Goal: Task Accomplishment & Management: Manage account settings

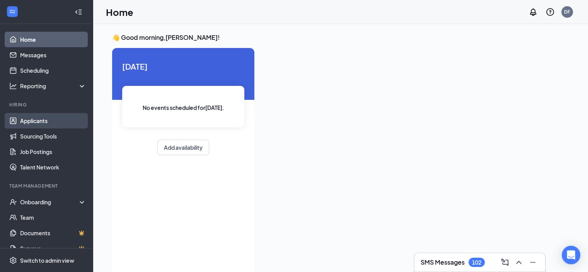
click at [36, 120] on link "Applicants" at bounding box center [53, 120] width 66 height 15
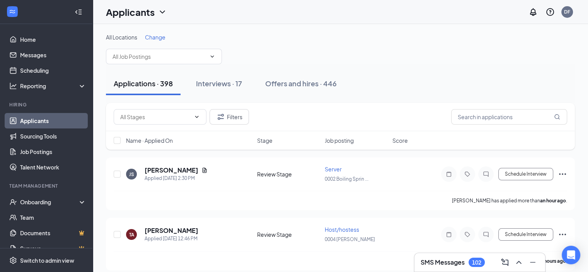
click at [151, 35] on span "Change" at bounding box center [155, 37] width 20 height 7
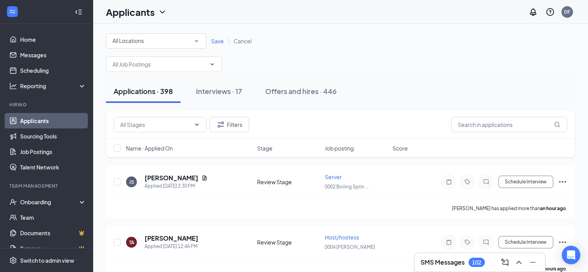
click at [201, 41] on div "All Locations All Locations" at bounding box center [156, 40] width 100 height 15
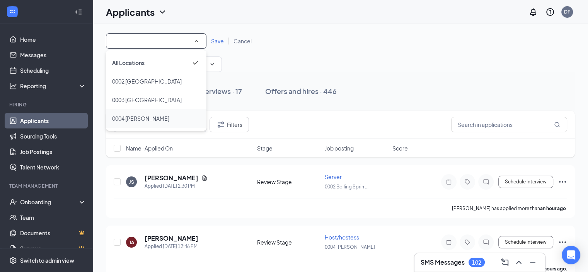
click at [133, 119] on span "0004 [PERSON_NAME]" at bounding box center [140, 118] width 57 height 7
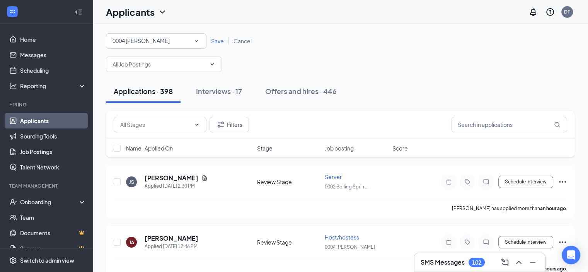
click at [215, 42] on span "Save" at bounding box center [217, 40] width 13 height 7
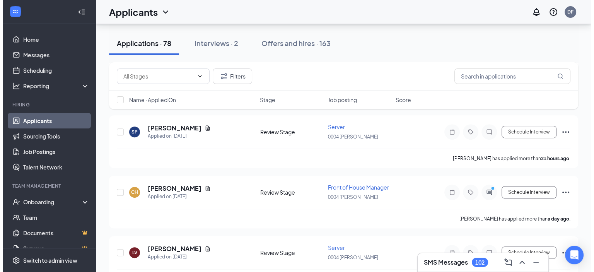
scroll to position [291, 0]
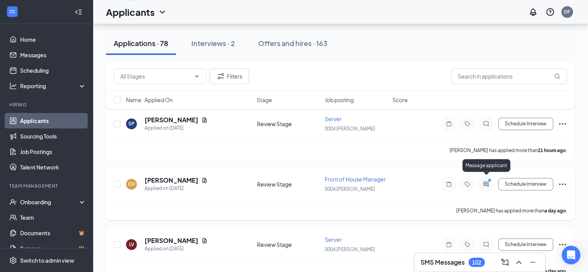
click at [487, 181] on icon "ActiveChat" at bounding box center [485, 184] width 9 height 6
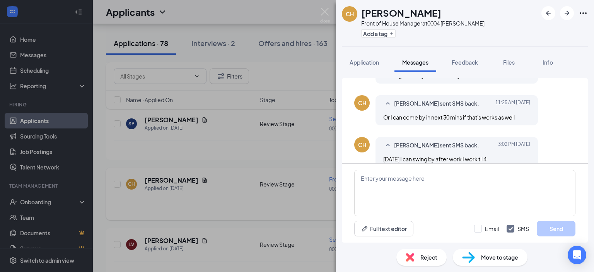
scroll to position [188, 0]
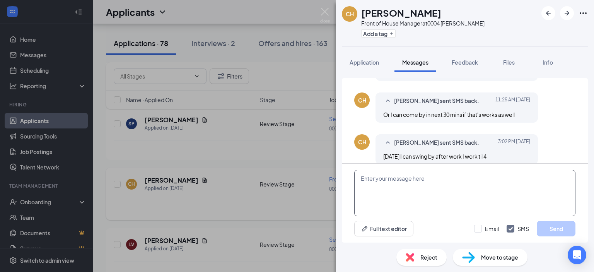
click at [417, 181] on textarea at bounding box center [464, 193] width 221 height 46
type textarea "Sound good. I'll see you when you get here."
click at [556, 223] on button "Send" at bounding box center [555, 228] width 39 height 15
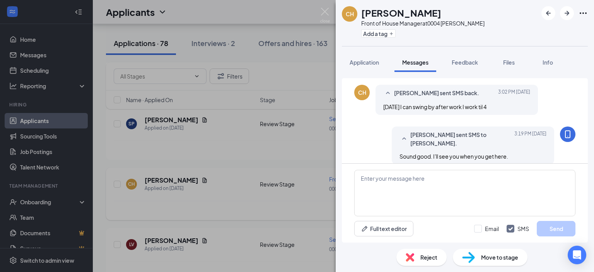
click at [221, 212] on div "CH Chuck Harrison Front of House Manager at 0004 Anderson Add a tag Application…" at bounding box center [297, 136] width 594 height 272
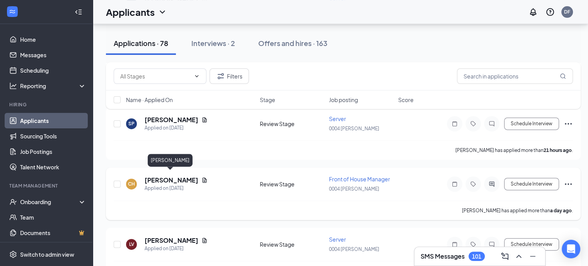
click at [172, 176] on h5 "Chuck Harrison" at bounding box center [172, 180] width 54 height 9
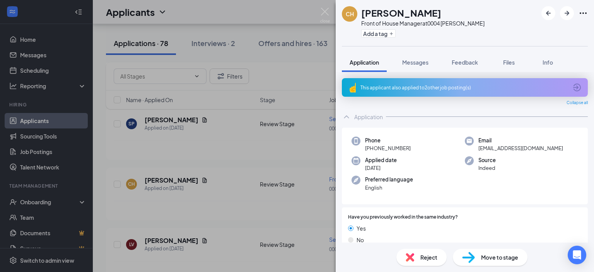
click at [507, 255] on span "Move to stage" at bounding box center [499, 257] width 37 height 9
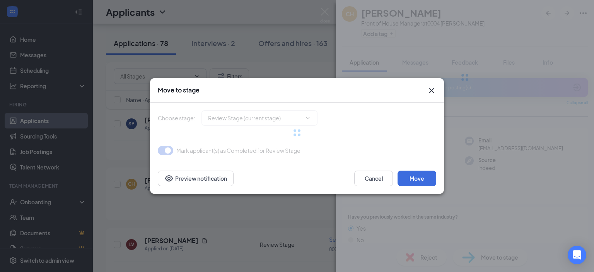
type input "Onsite Interview (next stage)"
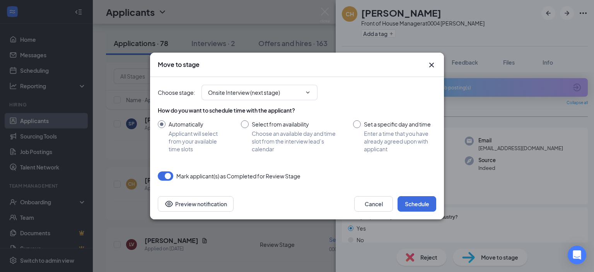
click at [357, 124] on input "Set a specific day and time Enter a time that you have already agreed upon with…" at bounding box center [394, 136] width 83 height 32
radio input "true"
radio input "false"
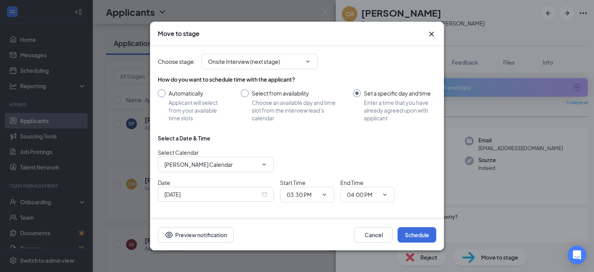
click at [265, 196] on div "[DATE]" at bounding box center [215, 194] width 103 height 9
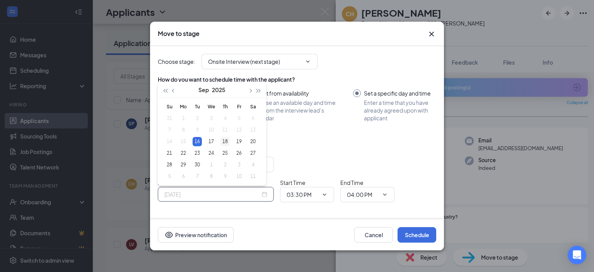
type input "Sep 18, 2025"
click at [227, 139] on div "18" at bounding box center [224, 141] width 9 height 9
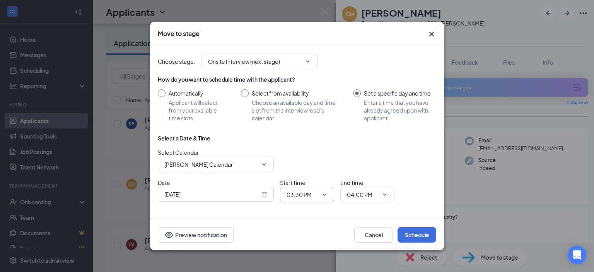
click at [323, 194] on icon "ChevronDown" at bounding box center [324, 194] width 6 height 6
click at [299, 191] on input "03:30 PM" at bounding box center [302, 194] width 32 height 9
click at [317, 167] on div "04:15 AM" at bounding box center [313, 167] width 42 height 9
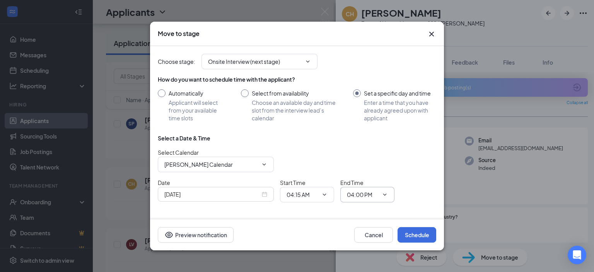
click at [388, 196] on span "04:00 PM" at bounding box center [367, 194] width 54 height 15
click at [383, 193] on icon "ChevronDown" at bounding box center [384, 194] width 6 height 6
click at [323, 192] on icon "ChevronDown" at bounding box center [324, 194] width 6 height 6
click at [324, 194] on icon "ChevronDown" at bounding box center [324, 194] width 6 height 6
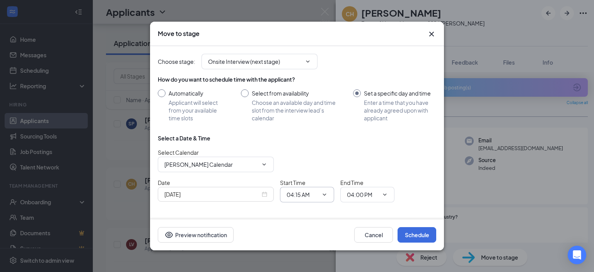
click at [306, 192] on input "04:15 AM" at bounding box center [302, 194] width 32 height 9
click at [328, 167] on icon "Checkmark" at bounding box center [330, 167] width 5 height 3
click at [307, 193] on input "04:15 AM" at bounding box center [302, 194] width 32 height 9
click at [305, 143] on div "04:15 PM" at bounding box center [303, 145] width 23 height 9
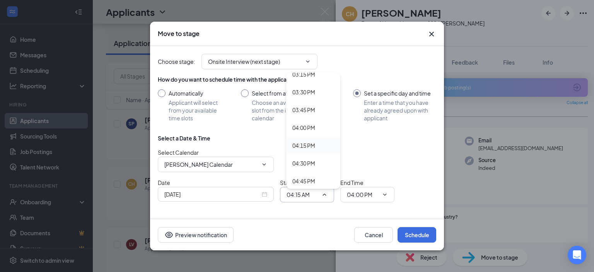
type input "04:15 PM"
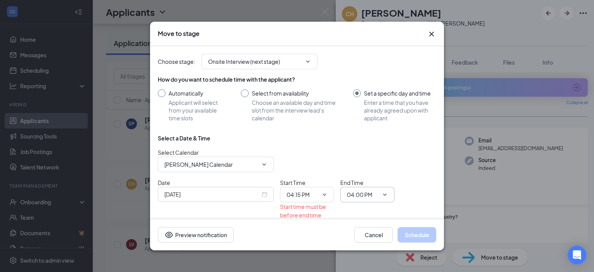
click at [382, 194] on icon "ChevronDown" at bounding box center [384, 194] width 6 height 6
click at [357, 194] on input "04:00 PM" at bounding box center [363, 194] width 32 height 9
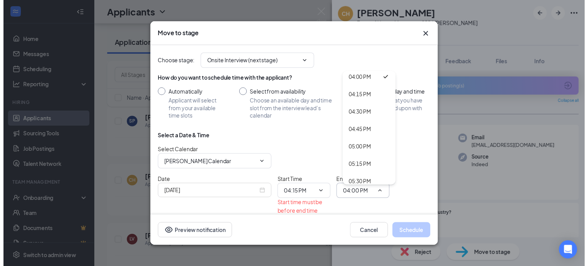
scroll to position [1146, 0]
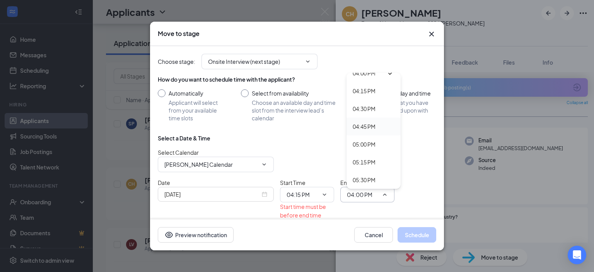
click at [367, 126] on div "04:45 PM" at bounding box center [363, 126] width 23 height 9
type input "04:45 PM"
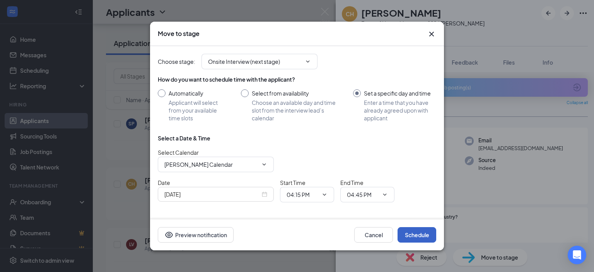
click at [414, 237] on button "Schedule" at bounding box center [416, 234] width 39 height 15
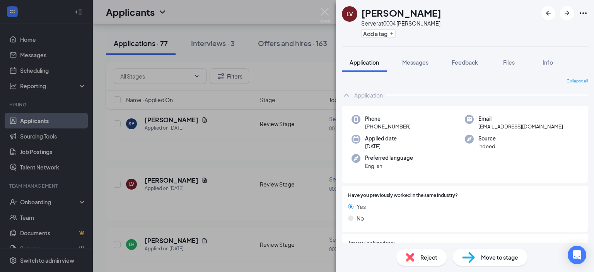
click at [313, 65] on div "LV Luciana Vandervort Server at 0004 Anderson Add a tag Application Messages Fe…" at bounding box center [297, 136] width 594 height 272
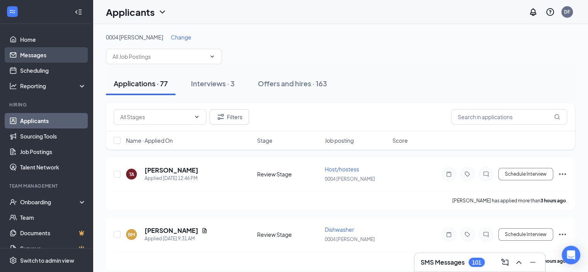
click at [36, 51] on link "Messages" at bounding box center [53, 54] width 66 height 15
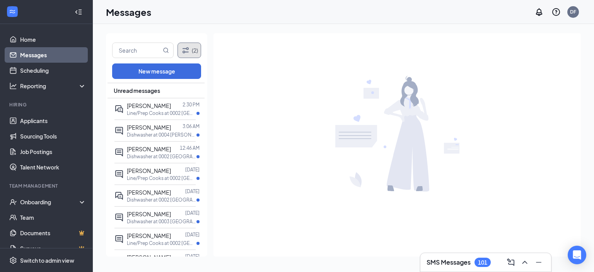
click at [186, 49] on icon "Filter" at bounding box center [185, 50] width 6 height 6
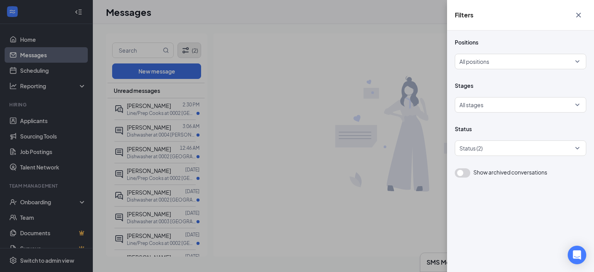
click at [186, 49] on div "Filters Positions All positions Stages All stages Status Status (2) Show archiv…" at bounding box center [297, 136] width 594 height 272
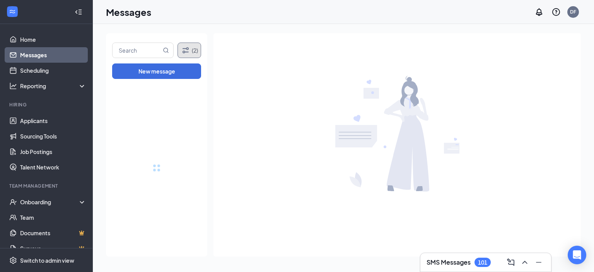
drag, startPoint x: 202, startPoint y: 97, endPoint x: 201, endPoint y: 218, distance: 120.6
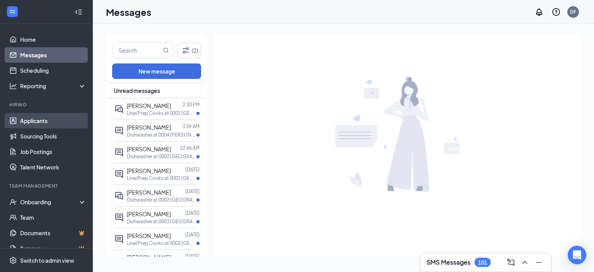
click at [32, 121] on link "Applicants" at bounding box center [53, 120] width 66 height 15
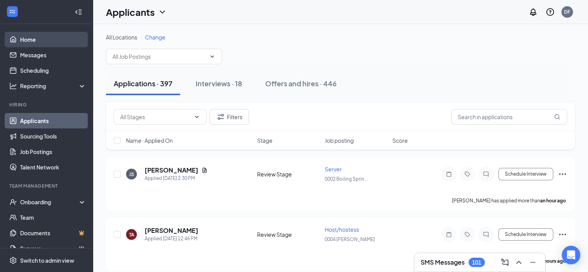
click at [31, 37] on link "Home" at bounding box center [53, 39] width 66 height 15
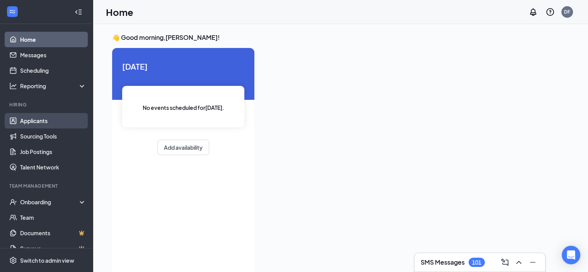
click at [39, 117] on link "Applicants" at bounding box center [53, 120] width 66 height 15
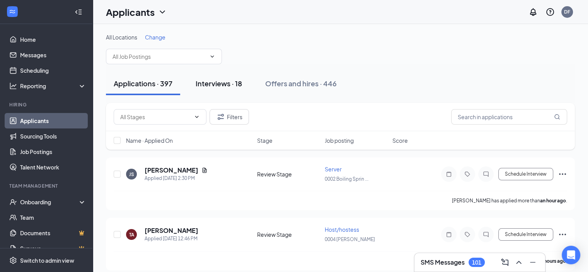
click at [210, 80] on div "Interviews · 18" at bounding box center [219, 83] width 46 height 10
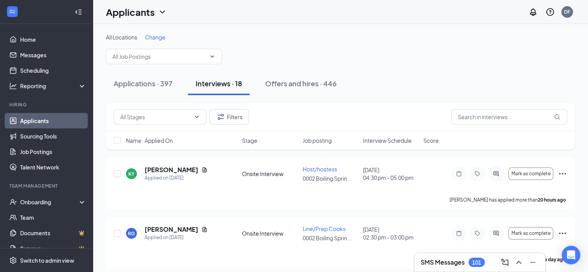
click at [159, 40] on span "Change" at bounding box center [155, 37] width 20 height 7
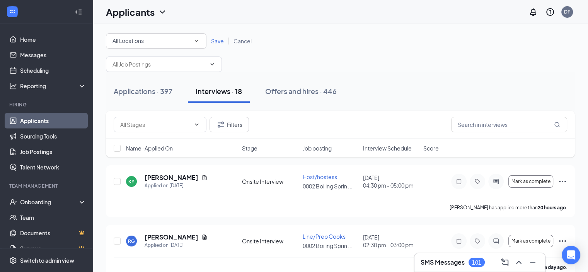
click at [197, 40] on icon "SmallChevronDown" at bounding box center [196, 41] width 3 height 2
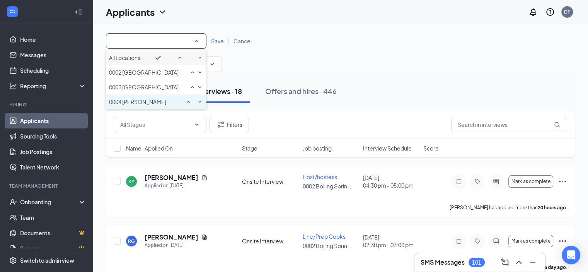
click at [143, 105] on span "0004 [PERSON_NAME]" at bounding box center [137, 101] width 57 height 7
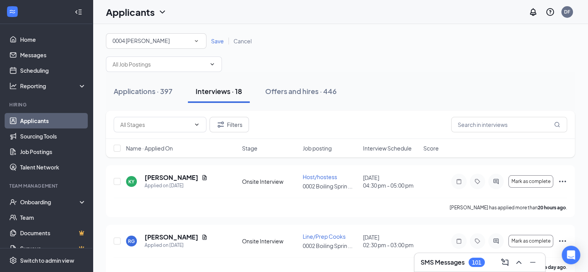
click at [216, 39] on span "Save" at bounding box center [217, 40] width 13 height 7
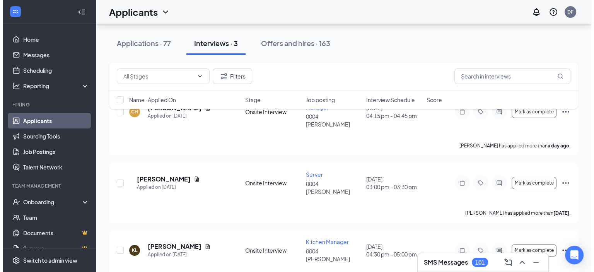
scroll to position [70, 0]
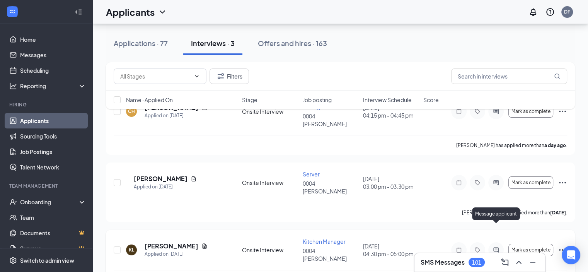
click at [496, 247] on icon "ActiveChat" at bounding box center [495, 250] width 9 height 6
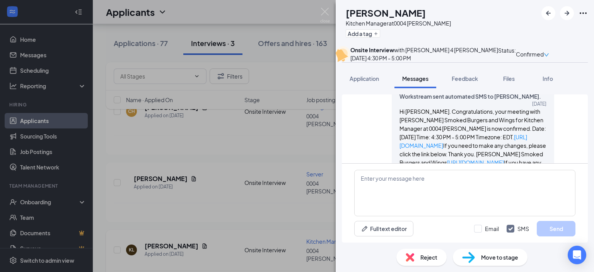
scroll to position [306, 0]
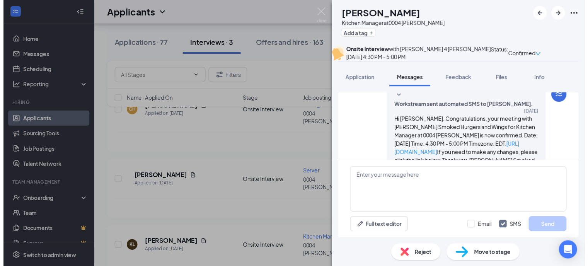
scroll to position [306, 0]
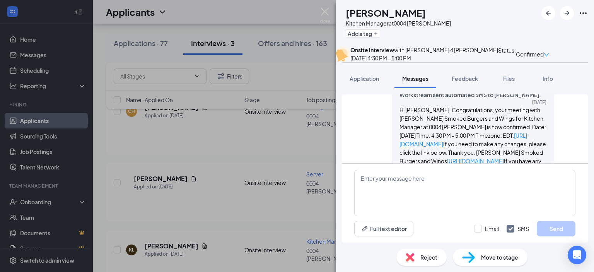
click at [271, 195] on div "KL Kenny Lee Kitchen Manager at 0004 Anderson Add a tag Onsite Interview with R…" at bounding box center [297, 136] width 594 height 272
click at [230, 196] on div "KL Kenny Lee Kitchen Manager at 0004 Anderson Add a tag Onsite Interview with R…" at bounding box center [297, 136] width 594 height 272
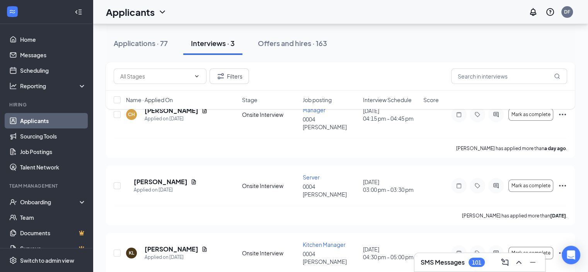
scroll to position [70, 0]
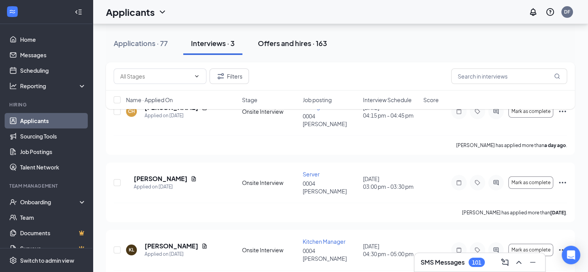
click at [288, 39] on div "Offers and hires · 163" at bounding box center [292, 43] width 69 height 10
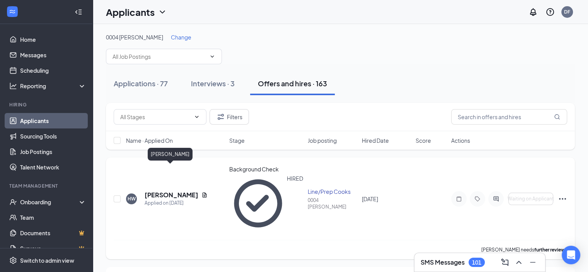
click at [169, 191] on h5 "[PERSON_NAME]" at bounding box center [172, 195] width 54 height 9
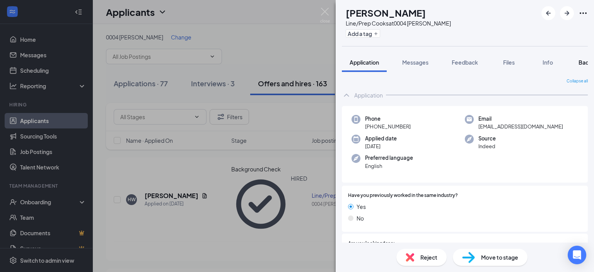
click at [580, 61] on span "Background" at bounding box center [594, 62] width 32 height 7
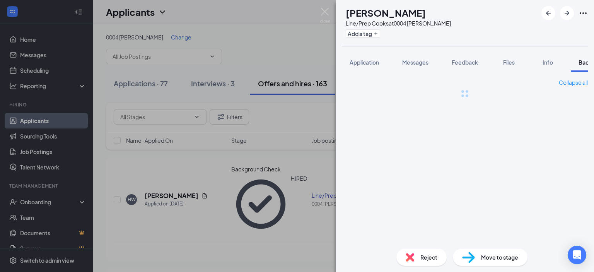
scroll to position [0, 31]
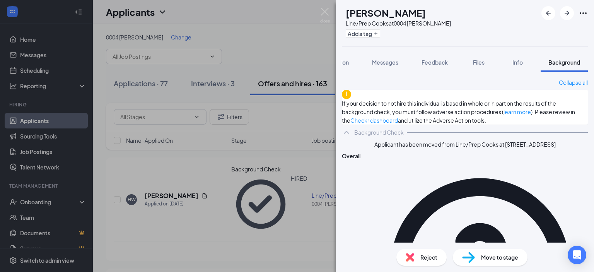
click at [252, 21] on div "HW Hasan Williams Line/Prep Cooks at 0004 Anderson Add a tag Application Messag…" at bounding box center [297, 136] width 594 height 272
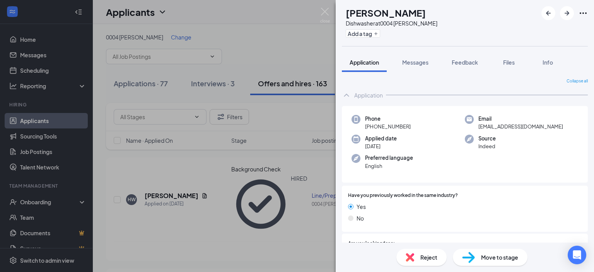
click at [495, 257] on span "Move to stage" at bounding box center [499, 257] width 37 height 9
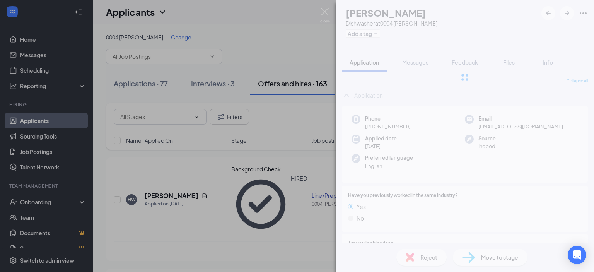
type input "Hiring Complete (current stage)"
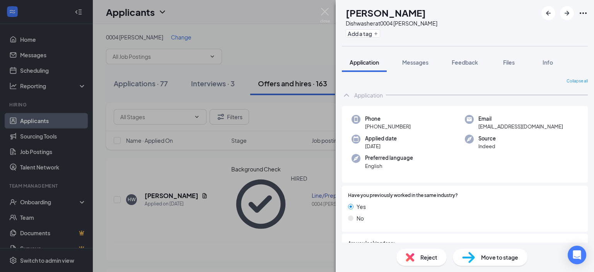
click at [490, 256] on span "Move to stage" at bounding box center [499, 257] width 37 height 9
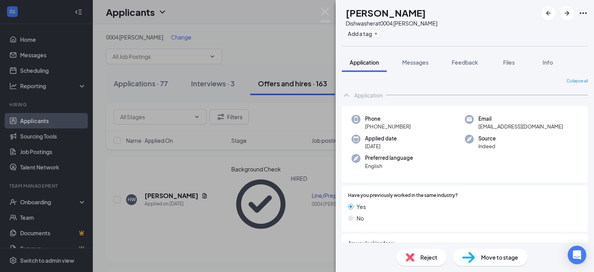
type input "Review Stage"
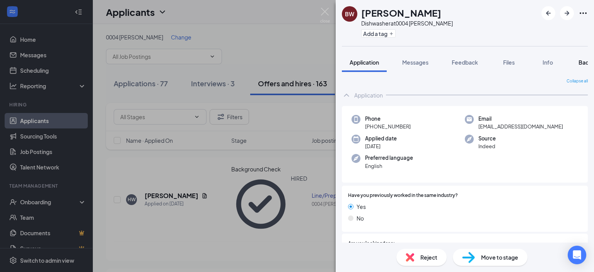
click at [585, 60] on span "Background" at bounding box center [594, 62] width 32 height 7
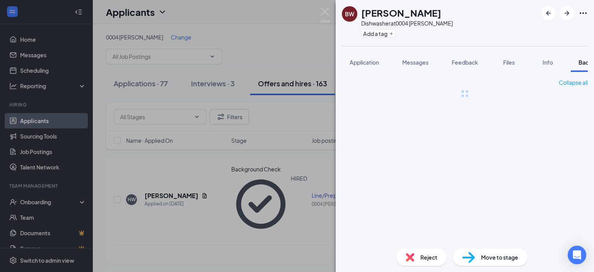
scroll to position [0, 31]
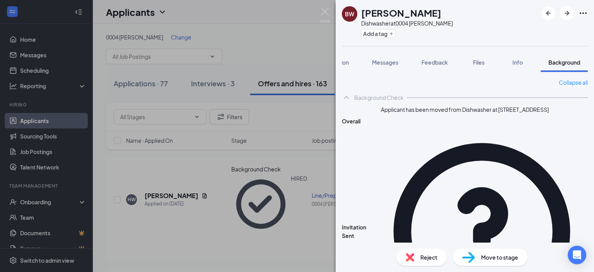
click at [297, 111] on div "BW Brandon White Dishwasher at 0004 Anderson Add a tag Application Messages Fee…" at bounding box center [297, 136] width 594 height 272
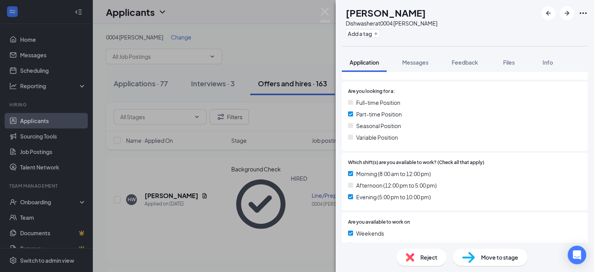
scroll to position [153, 0]
click at [490, 258] on span "Move to stage" at bounding box center [499, 257] width 37 height 9
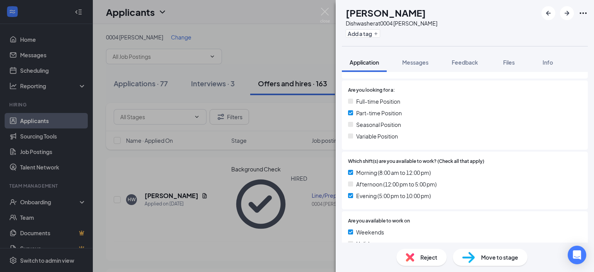
type input "Background Check"
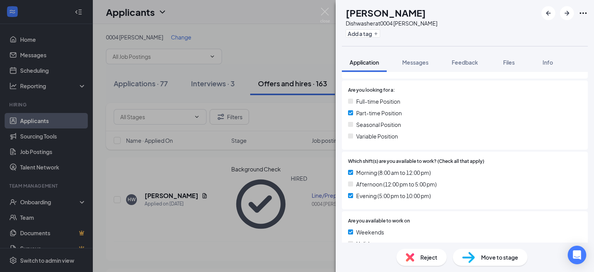
click at [585, 63] on span "Background" at bounding box center [594, 62] width 32 height 7
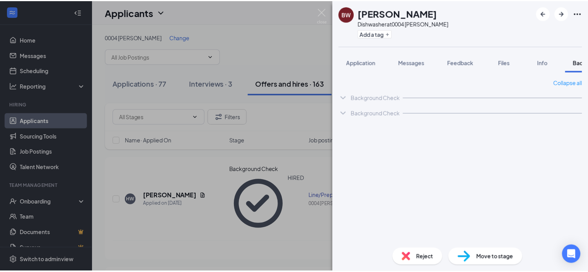
scroll to position [0, 31]
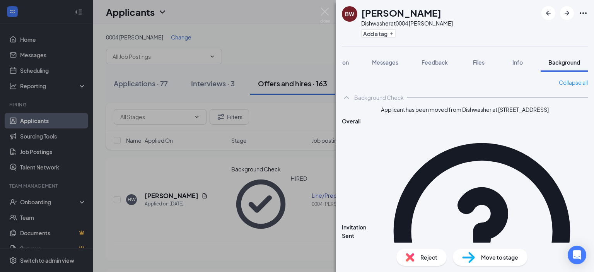
click at [318, 109] on div "BW Brandon White Dishwasher at 0004 Anderson Add a tag Application Messages Fee…" at bounding box center [297, 136] width 594 height 272
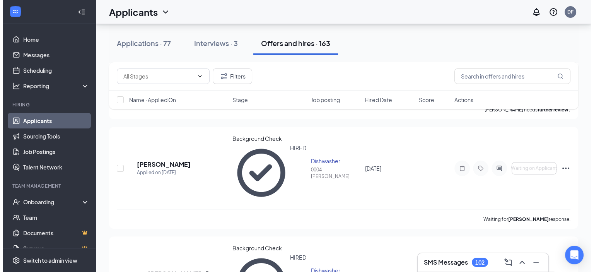
scroll to position [154, 0]
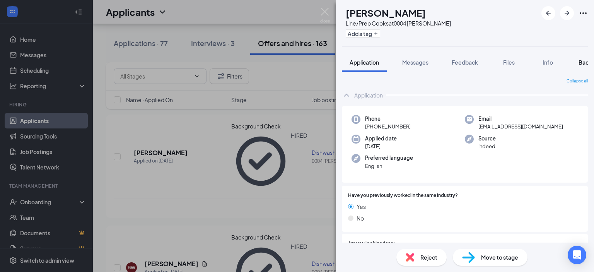
click at [581, 63] on span "Background" at bounding box center [594, 62] width 32 height 7
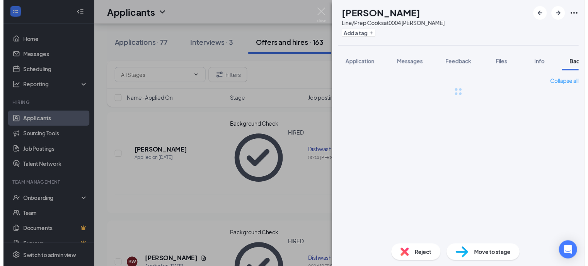
scroll to position [0, 31]
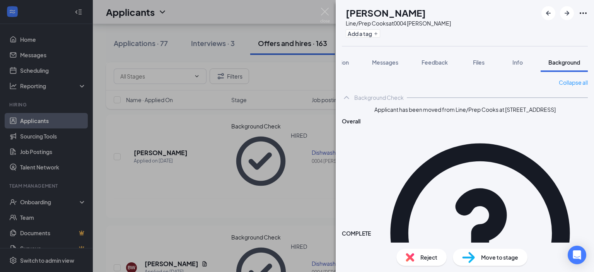
click at [300, 77] on div "EM Erick Maddox Line/Prep Cooks at 0004 Anderson Add a tag Application Messages…" at bounding box center [297, 136] width 594 height 272
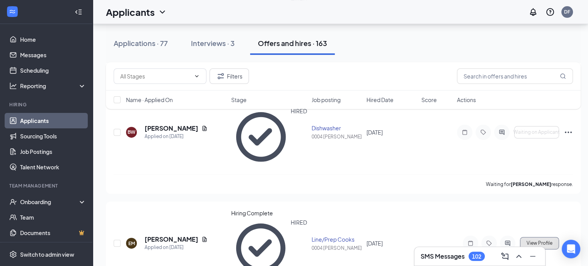
scroll to position [291, 0]
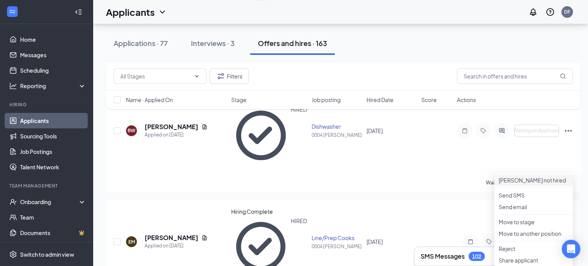
click at [541, 180] on p "Mark not hired" at bounding box center [534, 180] width 70 height 8
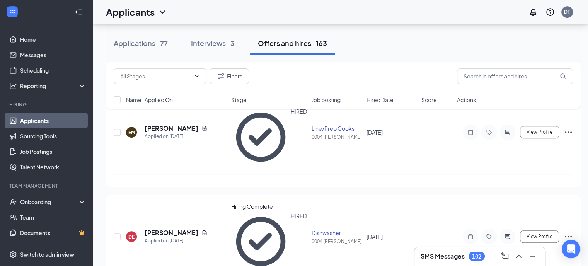
scroll to position [402, 0]
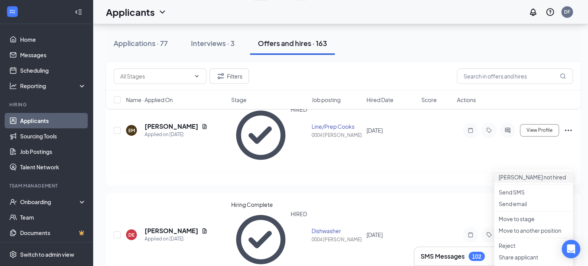
click at [526, 180] on p "Mark not hired" at bounding box center [534, 177] width 70 height 8
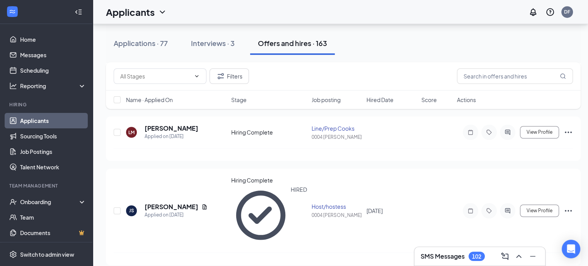
scroll to position [587, 0]
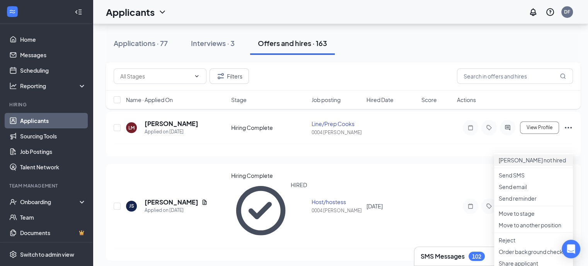
click at [538, 163] on p "Mark not hired" at bounding box center [534, 160] width 70 height 8
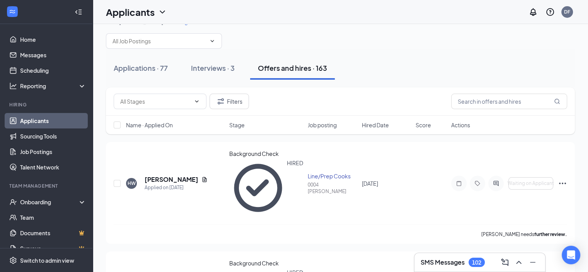
scroll to position [0, 0]
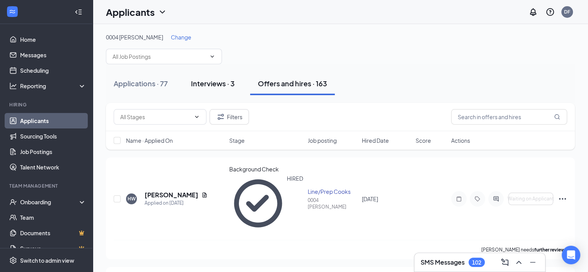
click at [212, 85] on div "Interviews · 3" at bounding box center [213, 83] width 44 height 10
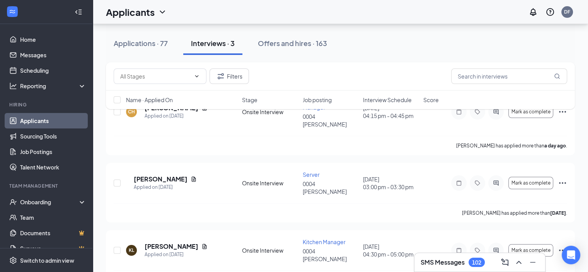
scroll to position [70, 0]
click at [43, 200] on div "Onboarding" at bounding box center [50, 202] width 60 height 8
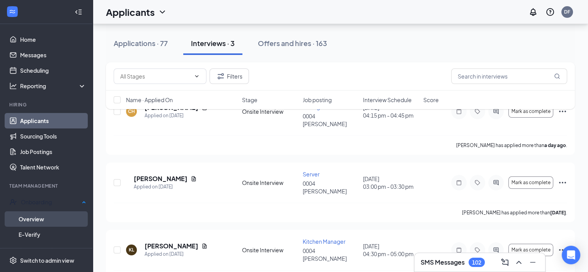
click at [42, 216] on link "Overview" at bounding box center [53, 218] width 68 height 15
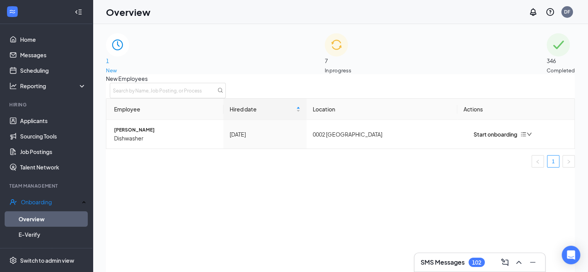
click at [345, 56] on span "7" at bounding box center [338, 60] width 27 height 9
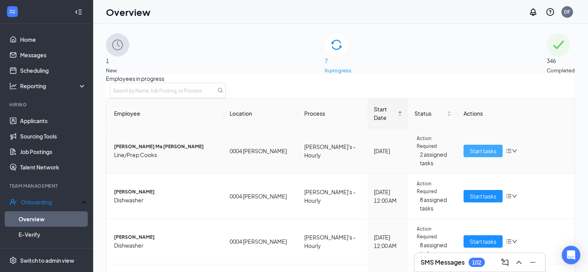
click at [480, 150] on span "Start tasks" at bounding box center [483, 150] width 27 height 9
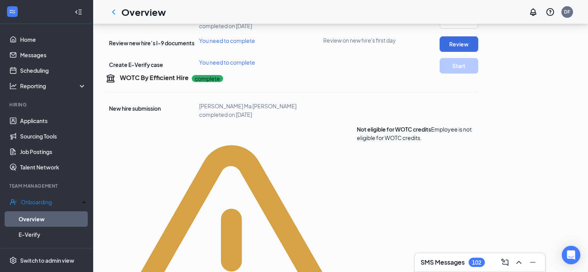
scroll to position [168, 0]
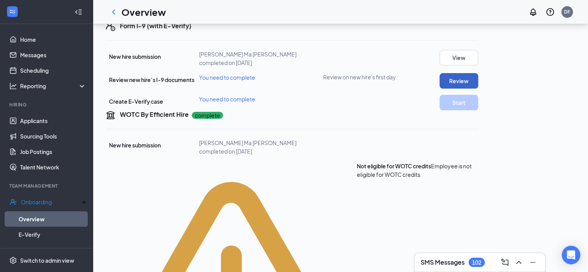
click at [478, 88] on button "Review" at bounding box center [458, 80] width 39 height 15
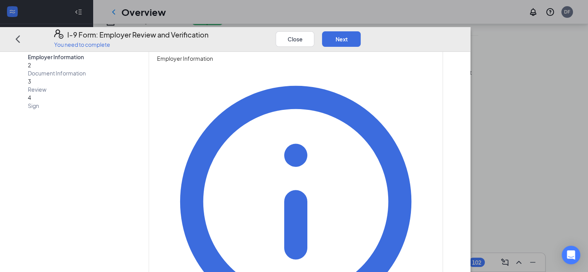
scroll to position [14, 0]
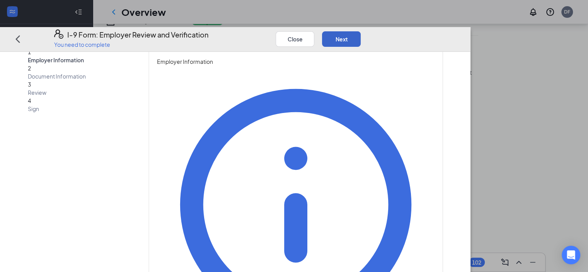
click at [361, 31] on button "Next" at bounding box center [341, 38] width 39 height 15
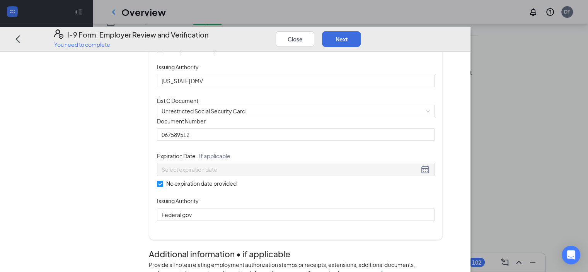
scroll to position [195, 0]
click at [361, 31] on button "Next" at bounding box center [341, 38] width 39 height 15
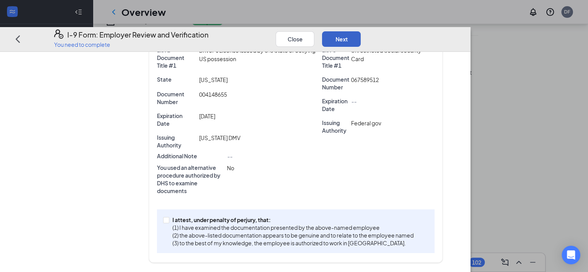
scroll to position [175, 0]
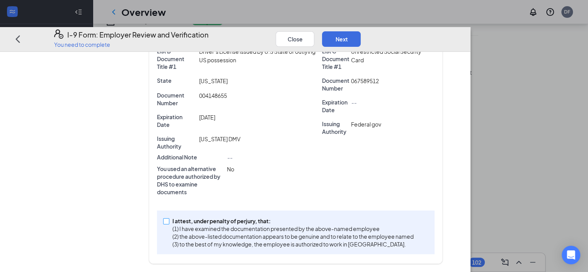
click at [168, 221] on input "I attest, under penalty of [PERSON_NAME], that: (1) I have examined the documen…" at bounding box center [165, 220] width 5 height 5
checkbox input "true"
click at [361, 31] on button "Next" at bounding box center [341, 38] width 39 height 15
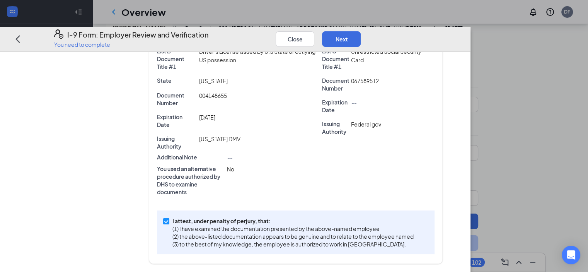
scroll to position [0, 0]
click at [361, 31] on button "Next" at bounding box center [341, 38] width 39 height 15
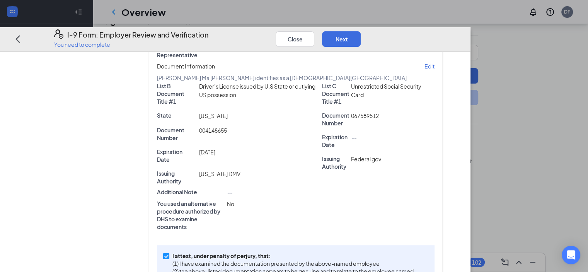
scroll to position [143, 0]
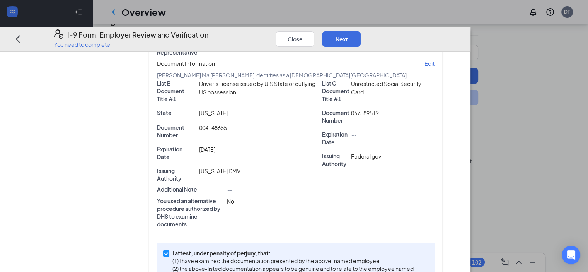
click at [434, 60] on p "Edit" at bounding box center [429, 64] width 10 height 8
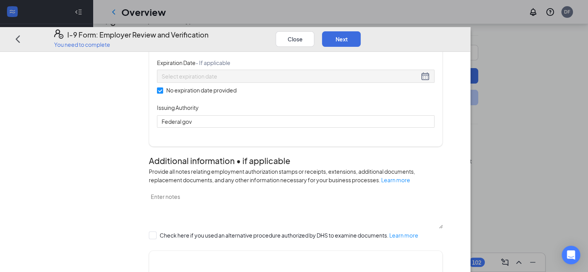
scroll to position [289, 0]
click at [162, 92] on input "No expiration date provided" at bounding box center [159, 89] width 5 height 5
checkbox input "false"
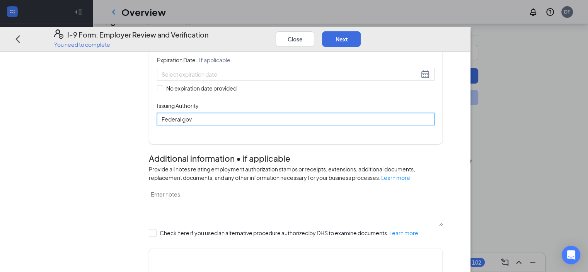
click at [233, 125] on input "Federal gov" at bounding box center [295, 119] width 277 height 12
type input "F"
type input "social security"
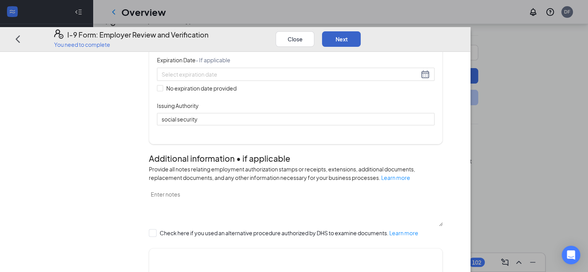
click at [361, 31] on button "Next" at bounding box center [341, 38] width 39 height 15
click at [162, 91] on input "No expiration date provided" at bounding box center [159, 87] width 5 height 5
checkbox input "true"
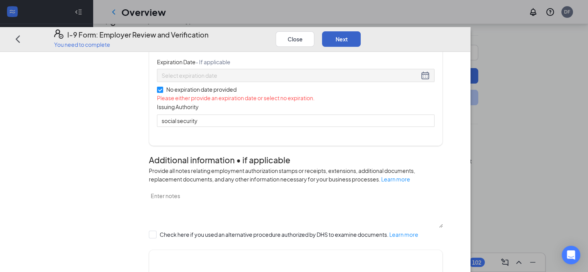
click at [361, 31] on button "Next" at bounding box center [341, 38] width 39 height 15
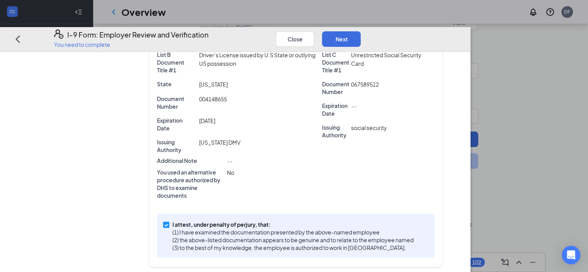
scroll to position [0, 0]
click at [361, 31] on button "Next" at bounding box center [341, 38] width 39 height 15
click at [54, 41] on p "You need to complete" at bounding box center [131, 45] width 154 height 8
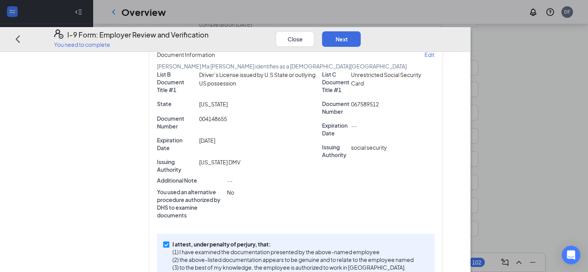
scroll to position [175, 0]
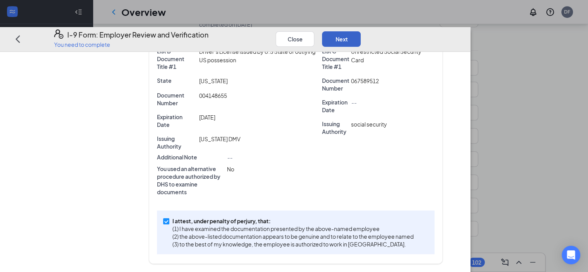
click at [361, 31] on button "Next" at bounding box center [341, 38] width 39 height 15
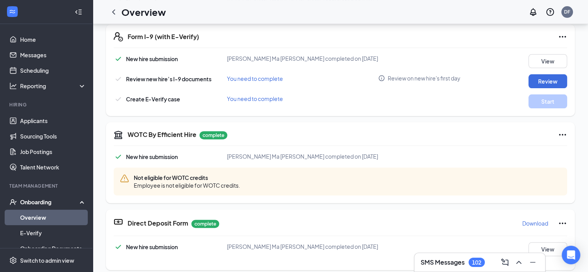
scroll to position [239, 0]
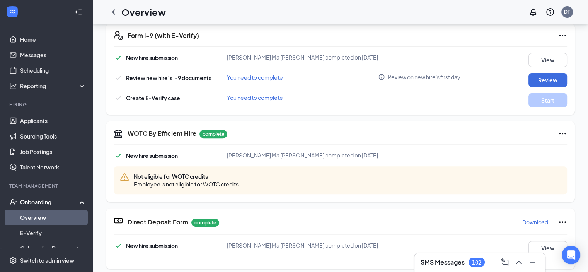
click at [245, 97] on span "You need to complete" at bounding box center [255, 97] width 56 height 7
click at [531, 76] on button "Review" at bounding box center [547, 80] width 39 height 14
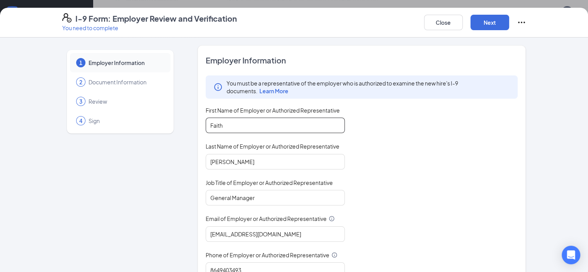
click at [212, 126] on input "Faith" at bounding box center [275, 124] width 139 height 15
type input "F"
type input "[PERSON_NAME]"
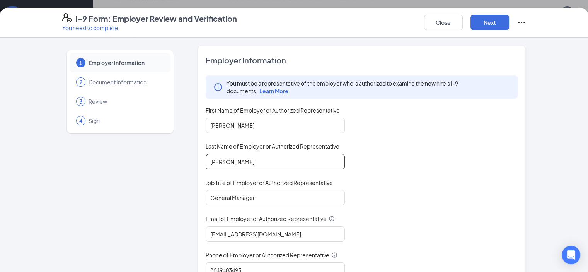
click at [229, 165] on input "[PERSON_NAME]" at bounding box center [275, 161] width 139 height 15
type input "T"
type input "Fenollol"
click at [252, 198] on input "General Manager" at bounding box center [275, 197] width 139 height 15
type input "G"
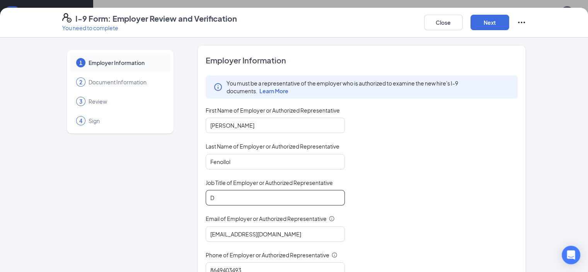
type input "DIRECTOR OF OPERATIONS"
click at [253, 232] on input "[EMAIL_ADDRESS][DOMAIN_NAME]" at bounding box center [275, 233] width 139 height 15
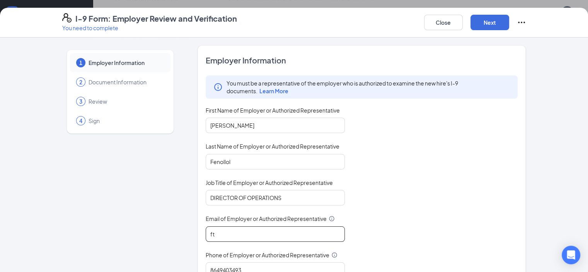
type input "f"
type input "[EMAIL_ADDRESS][DOMAIN_NAME]"
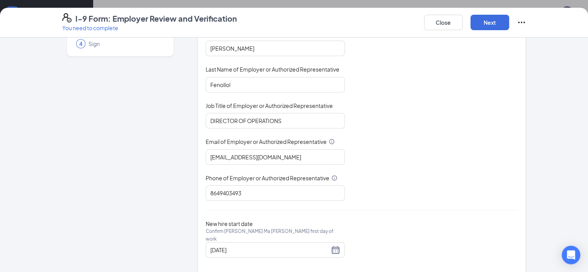
scroll to position [83, 0]
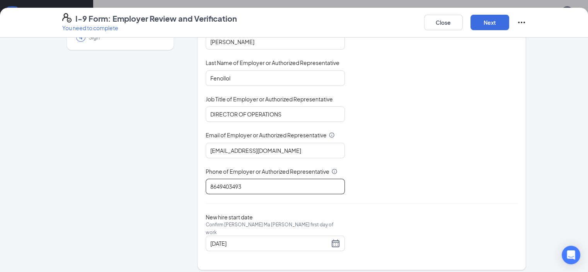
click at [226, 186] on input "8649403493" at bounding box center [275, 186] width 139 height 15
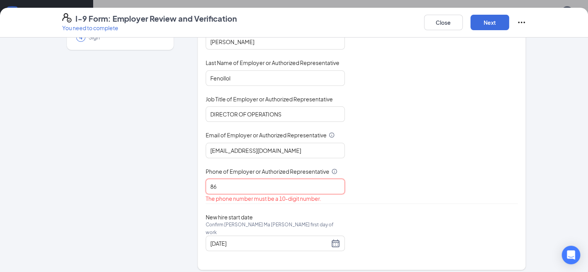
type input "8"
type input "8038077106"
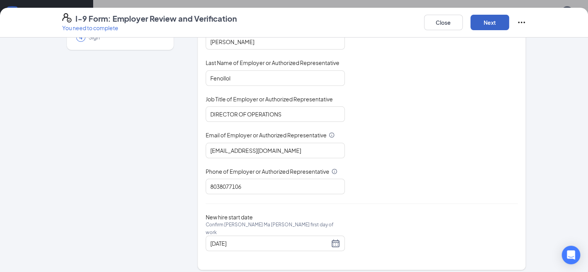
click at [509, 19] on button "Next" at bounding box center [489, 22] width 39 height 15
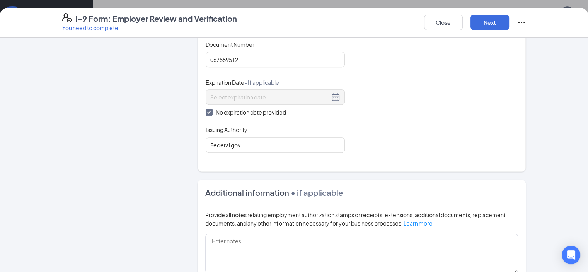
scroll to position [385, 0]
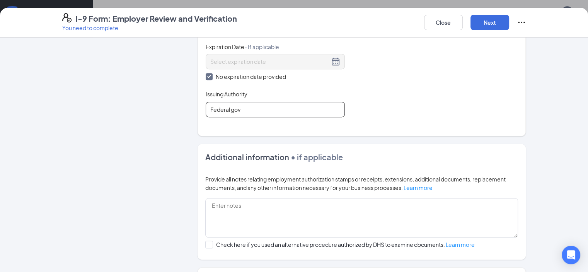
click at [224, 108] on input "Federal gov" at bounding box center [275, 109] width 139 height 15
type input "F"
click at [224, 108] on input "Issuing Authority" at bounding box center [275, 109] width 139 height 15
type input "social security"
click at [509, 24] on button "Next" at bounding box center [489, 22] width 39 height 15
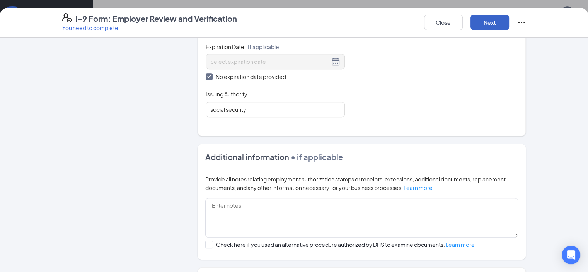
scroll to position [175, 0]
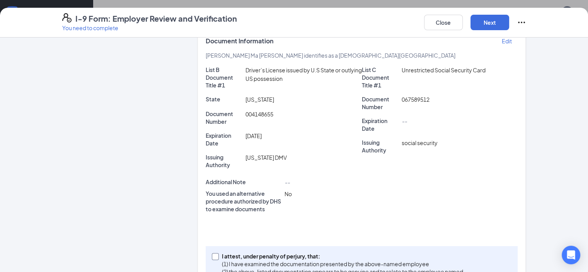
click at [212, 253] on span at bounding box center [215, 256] width 7 height 7
click at [212, 253] on input "I attest, under penalty of [PERSON_NAME], that: (1) I have examined the documen…" at bounding box center [214, 255] width 5 height 5
checkbox input "true"
click at [509, 22] on button "Next" at bounding box center [489, 22] width 39 height 15
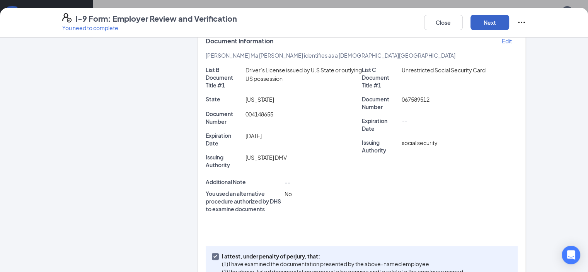
click at [509, 20] on button "Next" at bounding box center [489, 22] width 39 height 15
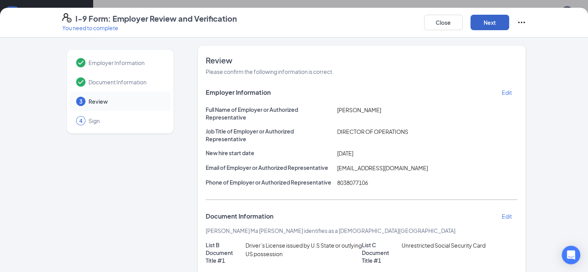
click at [509, 19] on button "Next" at bounding box center [489, 22] width 39 height 15
click at [509, 21] on button "Next" at bounding box center [489, 22] width 39 height 15
click at [526, 24] on icon "Ellipses" at bounding box center [521, 22] width 9 height 9
click at [540, 38] on span "Mark as complete" at bounding box center [538, 38] width 45 height 8
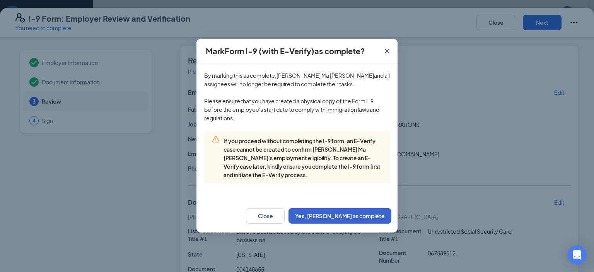
click at [362, 214] on button "Yes, [PERSON_NAME] as complete" at bounding box center [339, 215] width 103 height 15
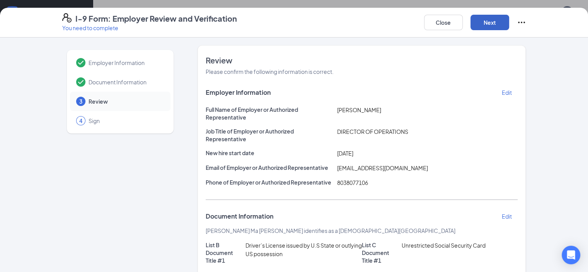
click at [509, 26] on button "Next" at bounding box center [489, 22] width 39 height 15
click at [509, 23] on button "Next" at bounding box center [489, 22] width 39 height 15
click at [463, 21] on button "Close" at bounding box center [443, 22] width 39 height 15
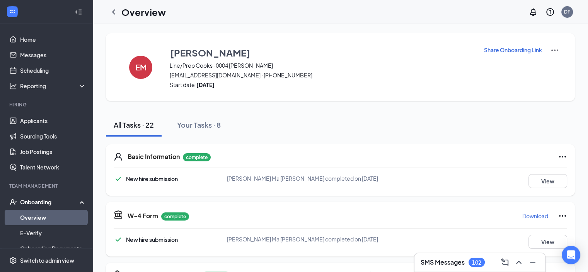
click at [37, 217] on link "Overview" at bounding box center [53, 216] width 66 height 15
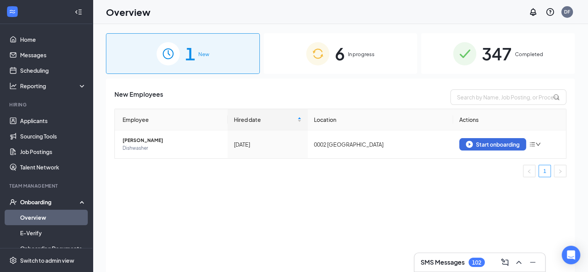
click at [381, 56] on div "6 In progress" at bounding box center [341, 53] width 154 height 41
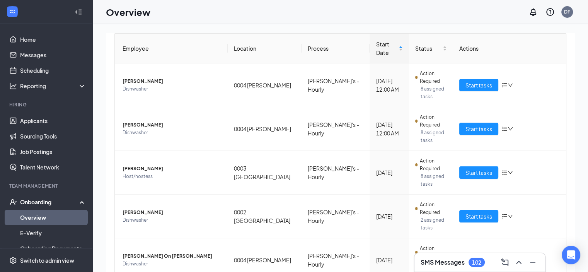
scroll to position [63, 0]
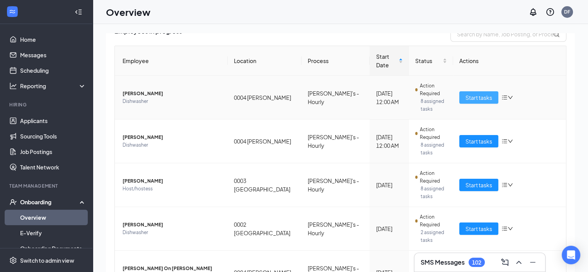
click at [466, 93] on span "Start tasks" at bounding box center [478, 97] width 27 height 9
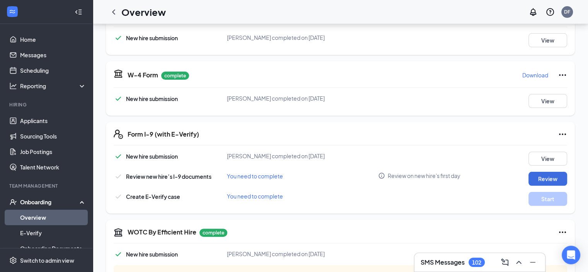
scroll to position [142, 0]
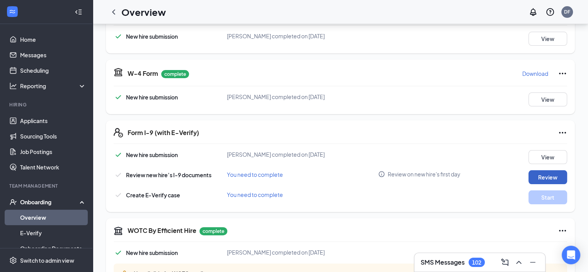
click at [538, 172] on button "Review" at bounding box center [547, 177] width 39 height 14
type input "[DATE]"
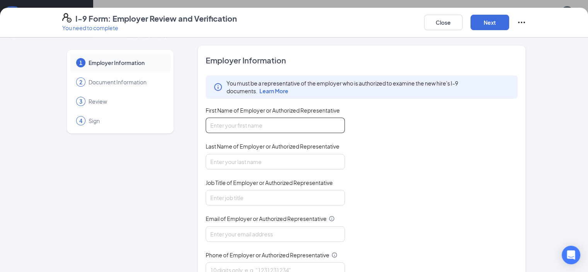
click at [228, 124] on input "First Name of Employer or Authorized Representative" at bounding box center [275, 124] width 139 height 15
type input "[PERSON_NAME]"
type input "Fenollol"
type input "[EMAIL_ADDRESS][DOMAIN_NAME]"
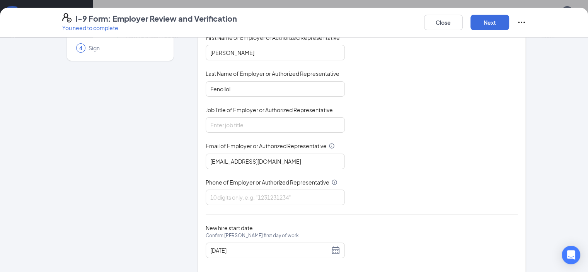
scroll to position [83, 0]
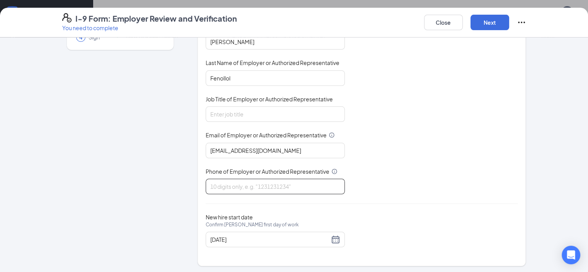
click at [258, 185] on input "Phone of Employer or Authorized Representative" at bounding box center [275, 186] width 139 height 15
type input "8038077106"
click at [509, 26] on button "Next" at bounding box center [489, 22] width 39 height 15
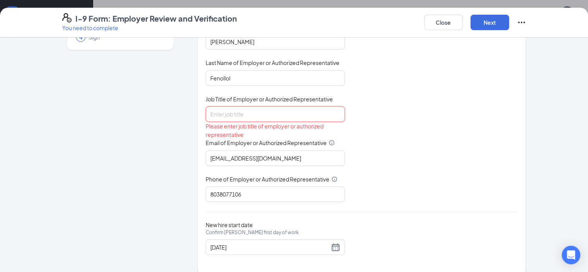
click at [241, 114] on input "Job Title of Employer or Authorized Representative" at bounding box center [275, 113] width 139 height 15
type input "DIRECTOR OF OPERATIONS"
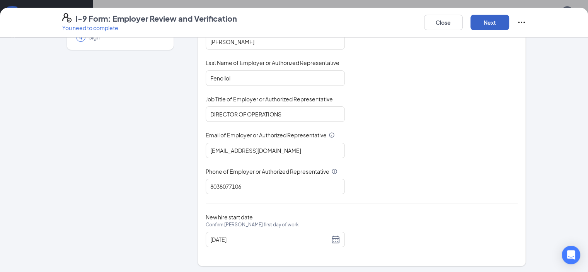
click at [509, 28] on button "Next" at bounding box center [489, 22] width 39 height 15
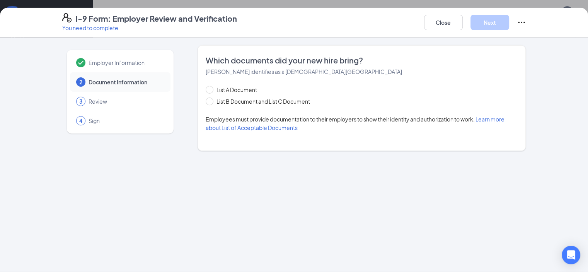
scroll to position [0, 0]
click at [213, 101] on span "List B Document and List C Document" at bounding box center [263, 101] width 100 height 9
click at [206, 101] on input "List B Document and List C Document" at bounding box center [208, 99] width 5 height 5
radio input "true"
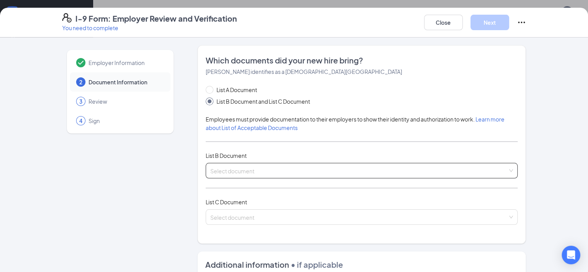
click at [213, 167] on input "search" at bounding box center [359, 169] width 298 height 12
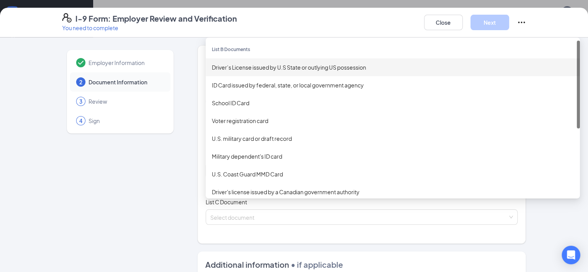
click at [269, 66] on div "Driver’s License issued by U.S State or outlying US possession" at bounding box center [393, 67] width 362 height 9
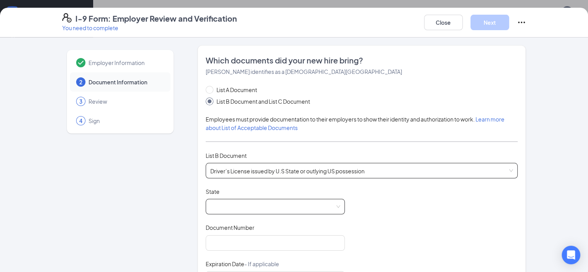
click at [210, 202] on span at bounding box center [275, 206] width 130 height 15
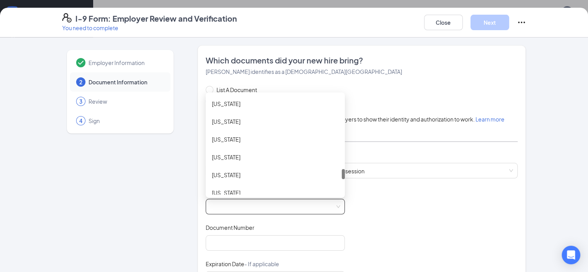
scroll to position [712, 0]
drag, startPoint x: 323, startPoint y: 102, endPoint x: 322, endPoint y: 177, distance: 74.6
click at [342, 177] on div at bounding box center [343, 175] width 3 height 10
click at [292, 178] on div "[US_STATE]" at bounding box center [275, 175] width 139 height 18
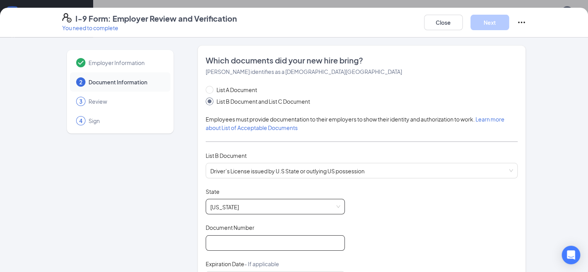
click at [214, 239] on input "Document Number" at bounding box center [275, 242] width 139 height 15
type input "106411380"
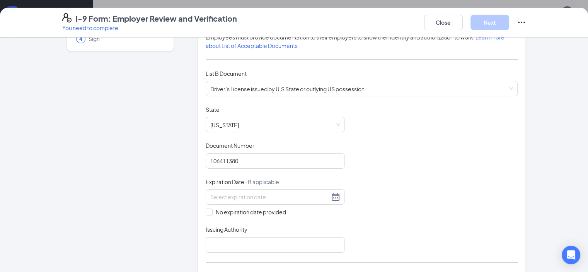
scroll to position [86, 0]
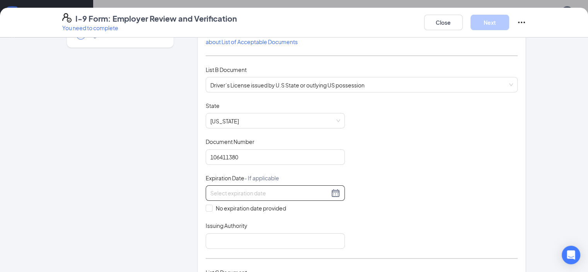
click at [260, 189] on input at bounding box center [269, 193] width 119 height 9
type input "[DATE]"
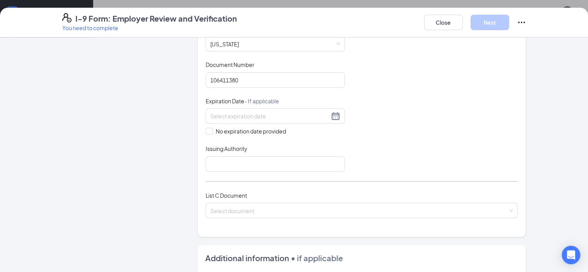
scroll to position [164, 0]
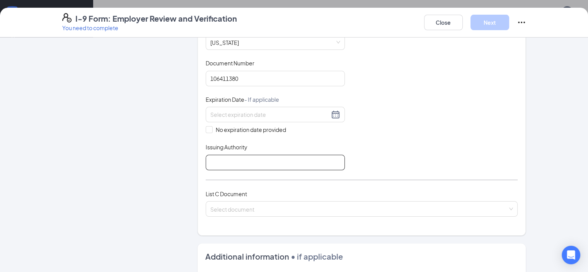
click at [224, 156] on input "Issuing Authority" at bounding box center [275, 162] width 139 height 15
type input "[US_STATE]"
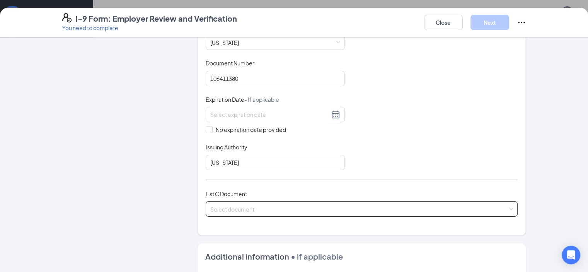
click at [232, 209] on input "search" at bounding box center [359, 207] width 298 height 12
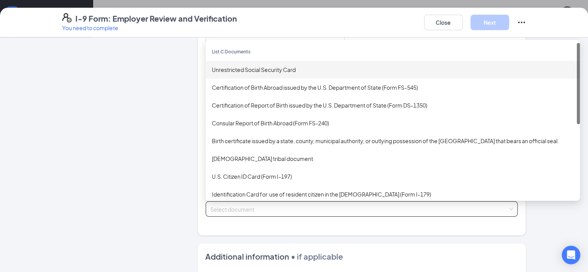
click at [234, 65] on div "Unrestricted Social Security Card" at bounding box center [393, 69] width 362 height 9
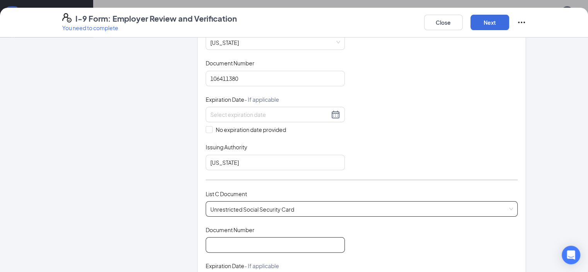
click at [206, 242] on input "Document Number" at bounding box center [275, 244] width 139 height 15
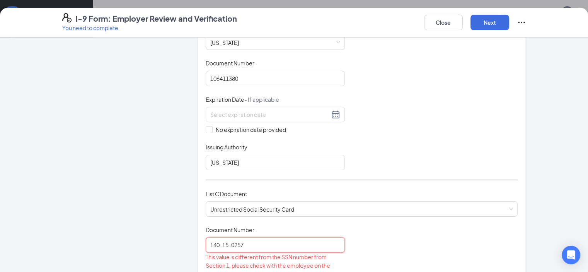
click at [206, 241] on input "140-15-0257" at bounding box center [275, 244] width 139 height 15
click at [207, 242] on input "14015-0257" at bounding box center [275, 244] width 139 height 15
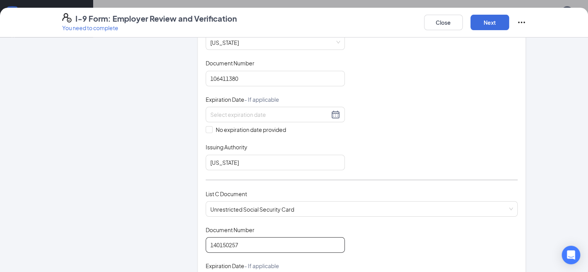
type input "140150257"
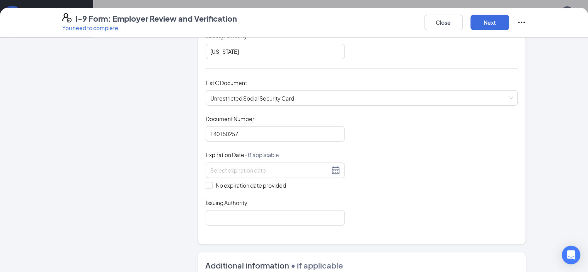
scroll to position [278, 0]
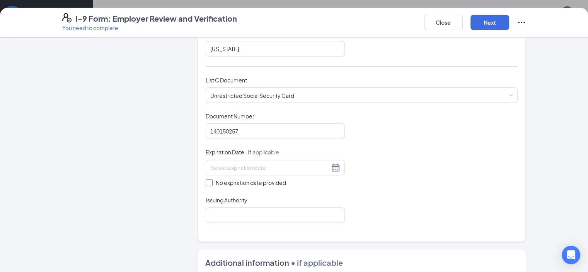
click at [206, 184] on label "No expiration date provided" at bounding box center [275, 182] width 139 height 9
click at [206, 184] on input "No expiration date provided" at bounding box center [208, 181] width 5 height 5
checkbox input "true"
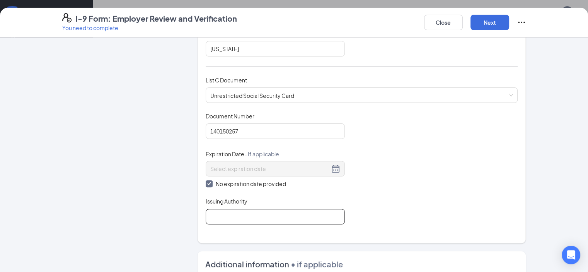
click at [206, 217] on input "Issuing Authority" at bounding box center [275, 216] width 139 height 15
type input "social security"
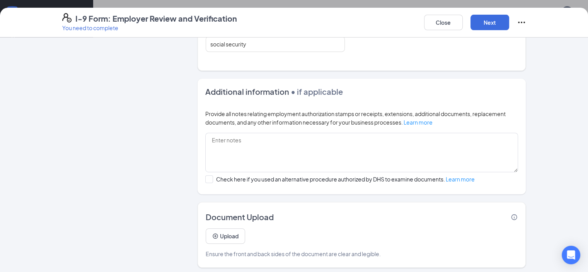
scroll to position [406, 0]
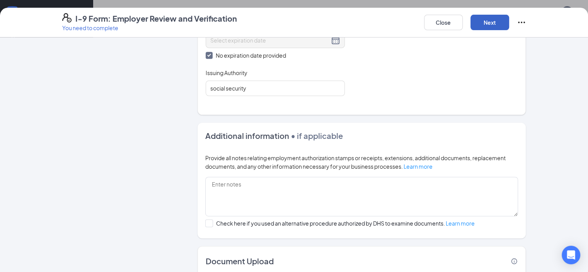
click at [509, 22] on button "Next" at bounding box center [489, 22] width 39 height 15
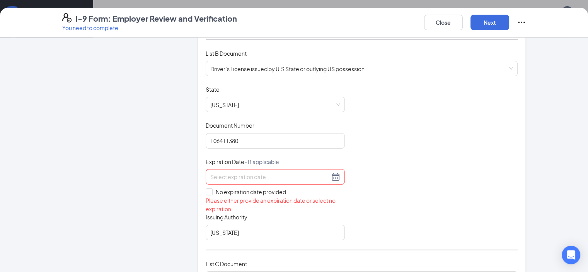
scroll to position [91, 0]
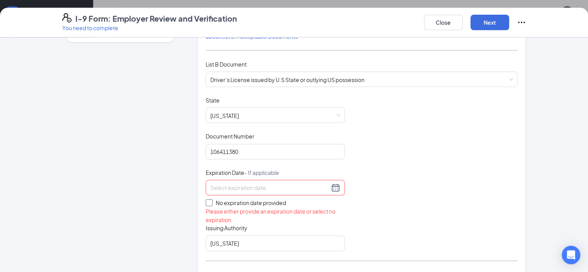
click at [206, 203] on span at bounding box center [209, 202] width 7 height 7
click at [206, 203] on input "No expiration date provided" at bounding box center [208, 201] width 5 height 5
checkbox input "true"
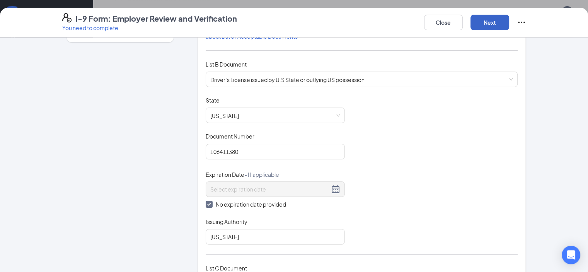
click at [509, 22] on button "Next" at bounding box center [489, 22] width 39 height 15
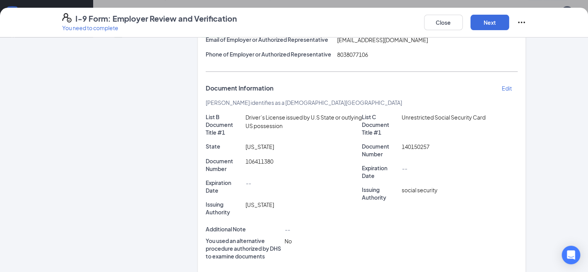
scroll to position [175, 0]
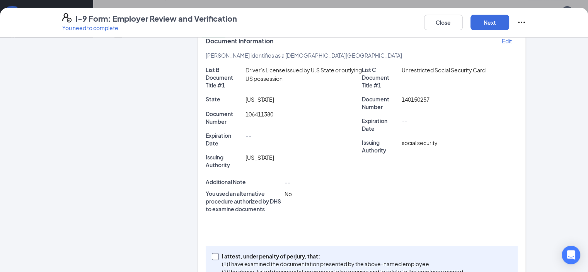
click at [212, 253] on input "I attest, under penalty of [PERSON_NAME], that: (1) I have examined the documen…" at bounding box center [214, 255] width 5 height 5
checkbox input "true"
click at [509, 20] on button "Next" at bounding box center [489, 22] width 39 height 15
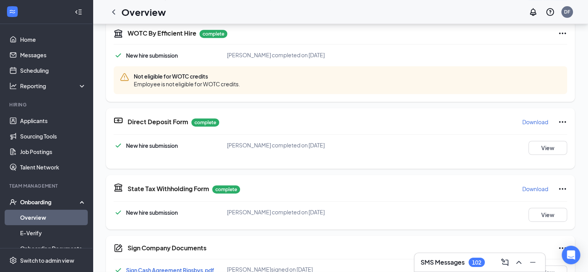
scroll to position [183, 0]
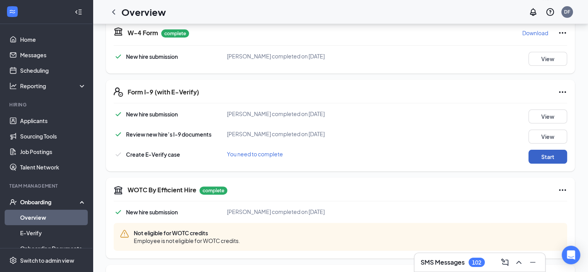
click at [542, 154] on button "Start" at bounding box center [547, 157] width 39 height 14
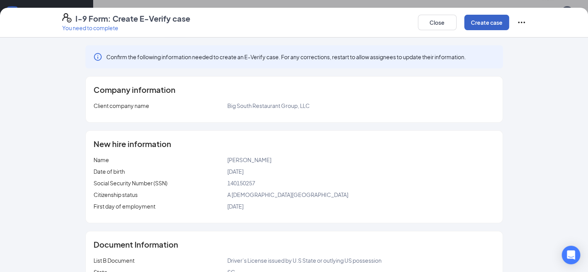
click at [509, 23] on button "Create case" at bounding box center [486, 22] width 45 height 15
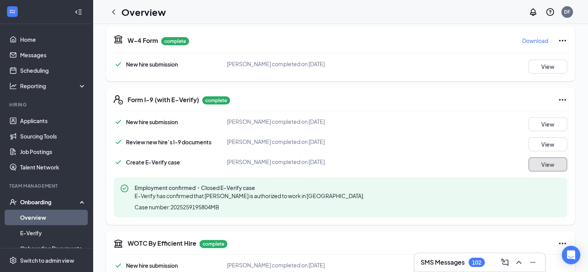
scroll to position [0, 0]
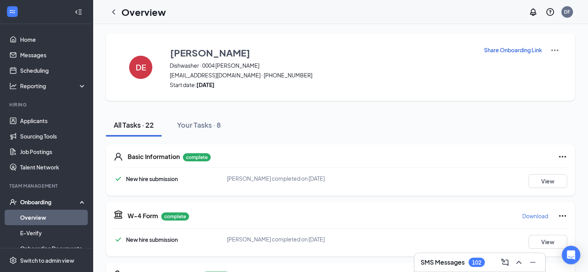
click at [40, 202] on div "Onboarding" at bounding box center [50, 202] width 60 height 8
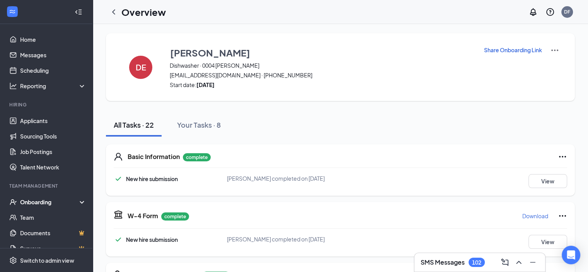
click at [48, 203] on div "Onboarding" at bounding box center [50, 202] width 60 height 8
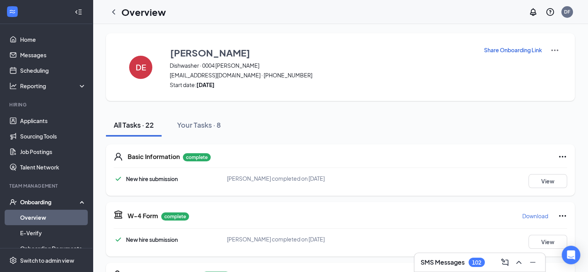
click at [44, 219] on link "Overview" at bounding box center [53, 216] width 66 height 15
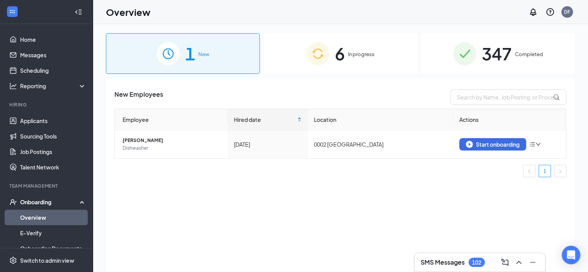
click at [335, 56] on span "6" at bounding box center [340, 53] width 10 height 27
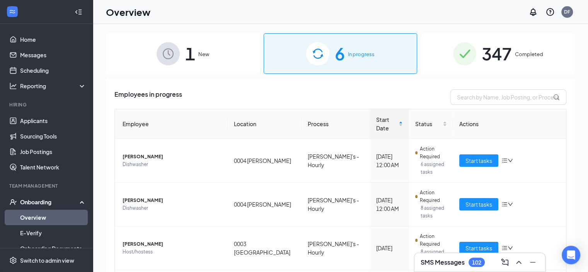
click at [458, 54] on img at bounding box center [464, 53] width 23 height 23
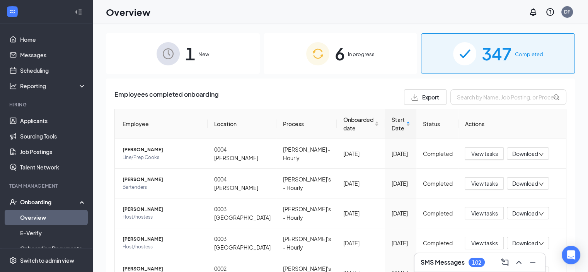
click at [330, 57] on div "6 In progress" at bounding box center [341, 53] width 154 height 41
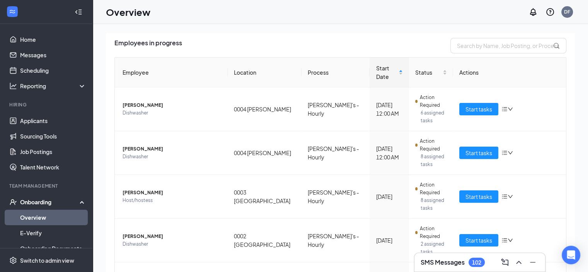
scroll to position [30, 0]
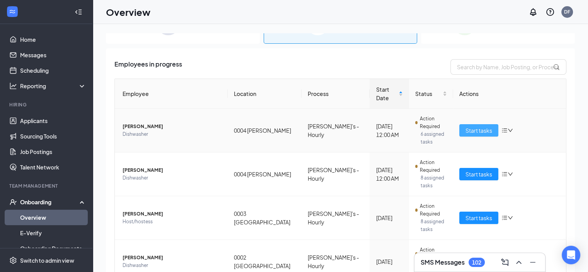
click at [473, 126] on span "Start tasks" at bounding box center [478, 130] width 27 height 9
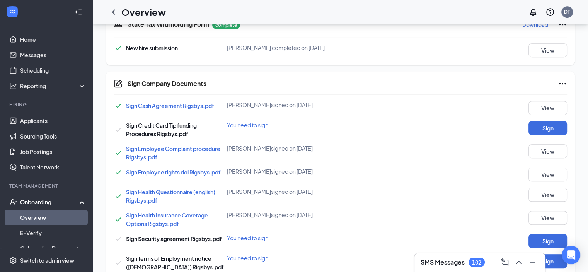
scroll to position [572, 0]
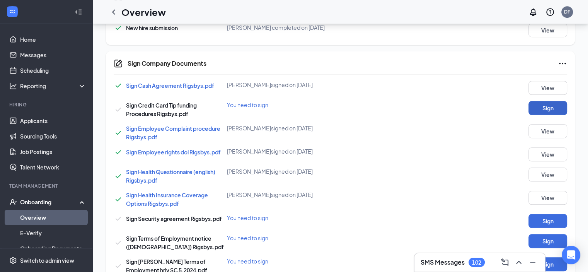
click at [547, 107] on button "Sign" at bounding box center [547, 108] width 39 height 14
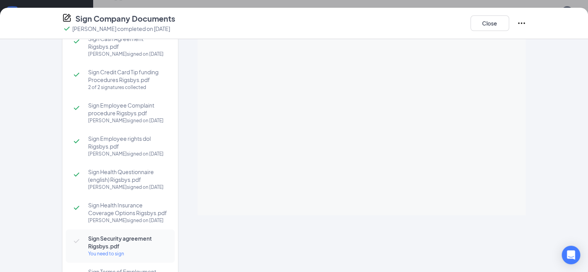
scroll to position [0, 0]
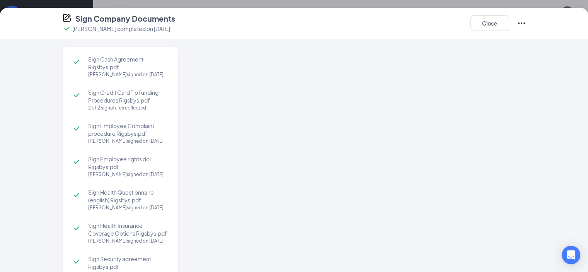
click at [374, 140] on div at bounding box center [361, 141] width 328 height 189
click at [371, 137] on div at bounding box center [361, 141] width 328 height 189
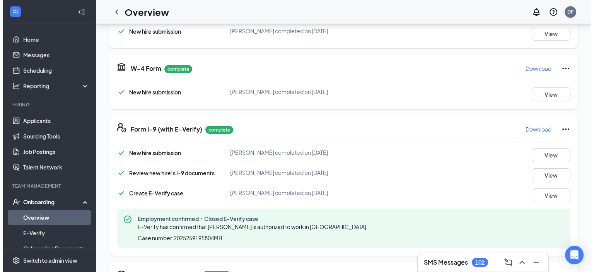
scroll to position [0, 0]
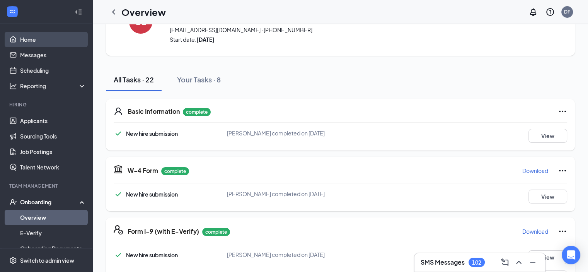
click at [29, 41] on link "Home" at bounding box center [53, 39] width 66 height 15
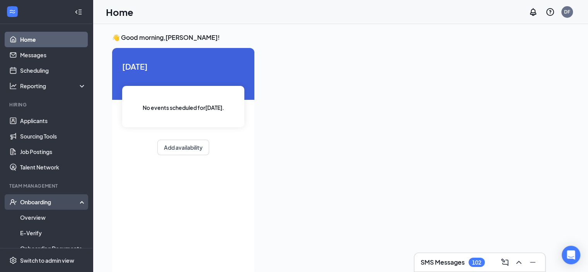
click at [54, 202] on div "Onboarding" at bounding box center [50, 202] width 60 height 8
click at [48, 209] on div "Onboarding" at bounding box center [46, 201] width 93 height 15
click at [41, 219] on link "Overview" at bounding box center [53, 216] width 66 height 15
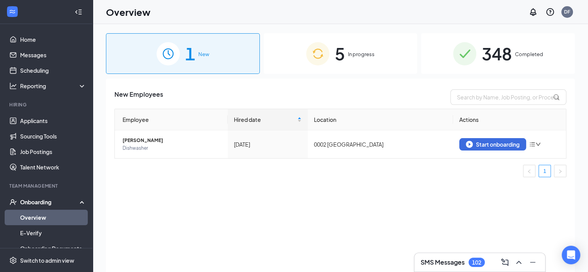
click at [362, 61] on div "5 In progress" at bounding box center [341, 53] width 154 height 41
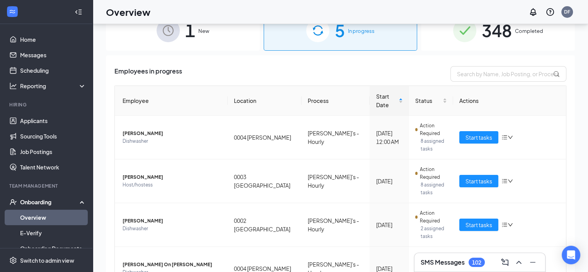
scroll to position [24, 0]
click at [482, 32] on span "348" at bounding box center [497, 29] width 30 height 27
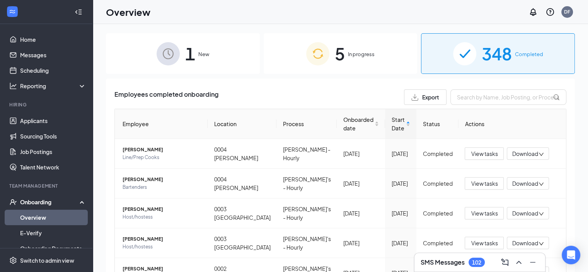
click at [343, 55] on div "5 In progress" at bounding box center [341, 53] width 154 height 41
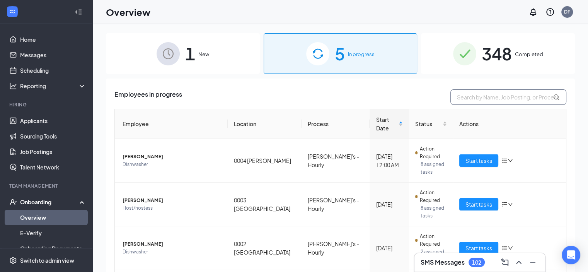
click at [491, 97] on input "text" at bounding box center [508, 96] width 116 height 15
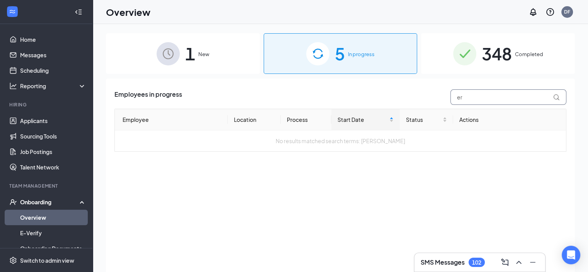
type input "e"
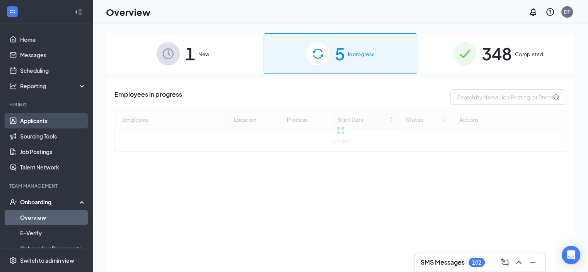
click at [33, 119] on link "Applicants" at bounding box center [53, 120] width 66 height 15
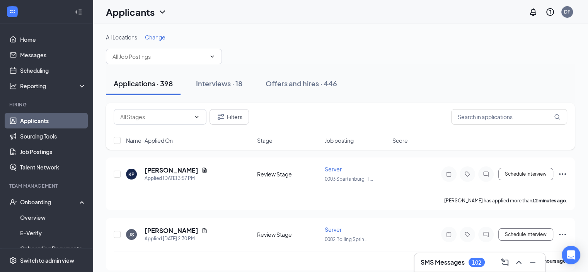
click at [158, 37] on span "Change" at bounding box center [155, 37] width 20 height 7
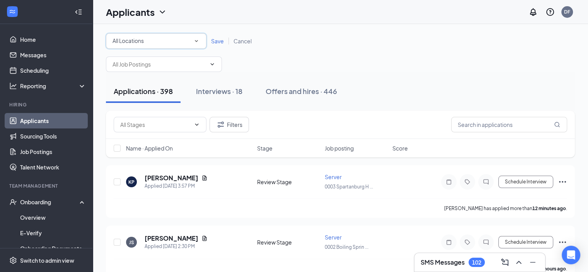
click at [186, 40] on div "All Locations" at bounding box center [155, 40] width 87 height 9
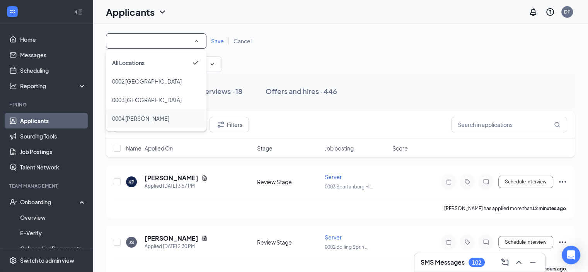
click at [143, 114] on span "0004 [PERSON_NAME]" at bounding box center [140, 118] width 57 height 9
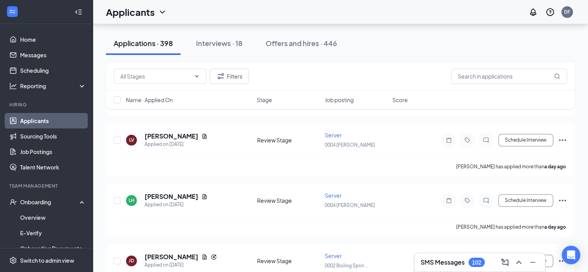
scroll to position [849, 0]
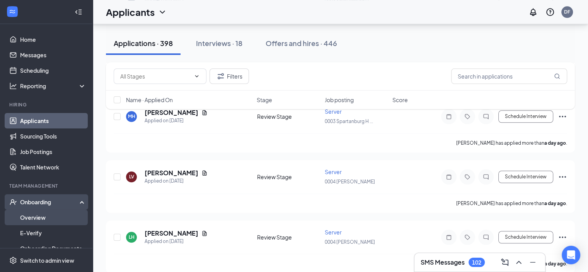
click at [37, 216] on link "Overview" at bounding box center [53, 216] width 66 height 15
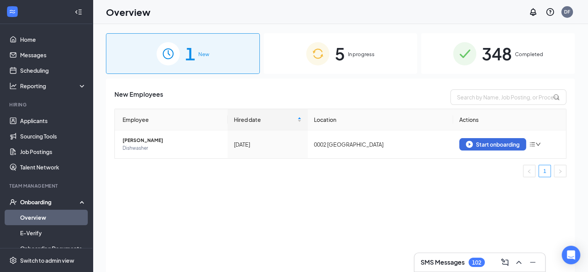
click at [337, 52] on span "5" at bounding box center [340, 53] width 10 height 27
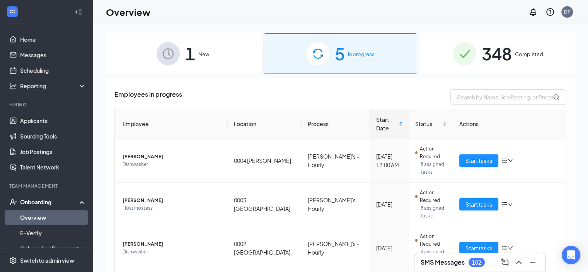
click at [491, 55] on span "348" at bounding box center [497, 53] width 30 height 27
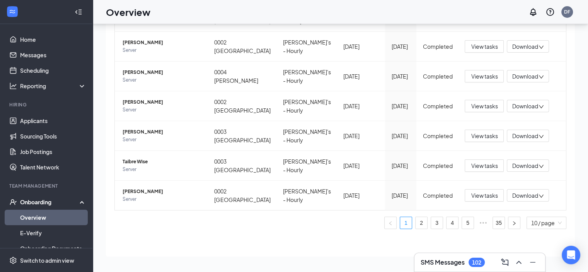
scroll to position [224, 0]
